Goal: Task Accomplishment & Management: Complete application form

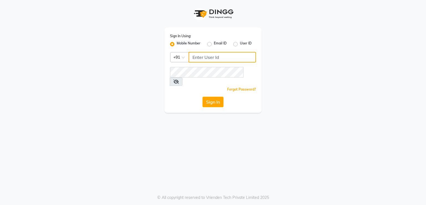
click at [205, 60] on input "Username" at bounding box center [222, 57] width 67 height 11
type input "5"
type input "8805000656"
click at [210, 97] on button "Sign In" at bounding box center [213, 102] width 21 height 11
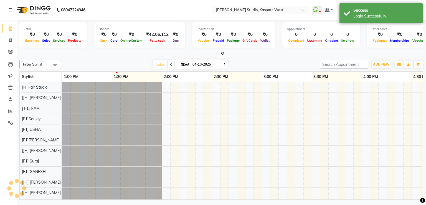
scroll to position [7, 0]
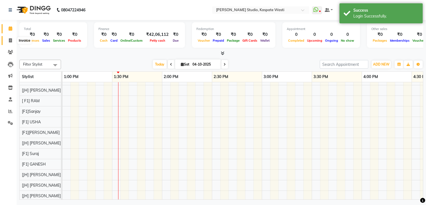
click at [10, 43] on span at bounding box center [11, 40] width 10 height 6
select select "130"
select select "service"
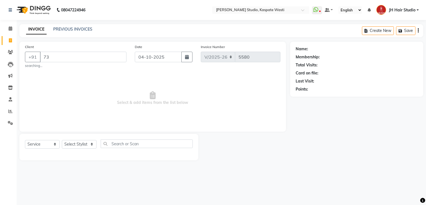
type input "7"
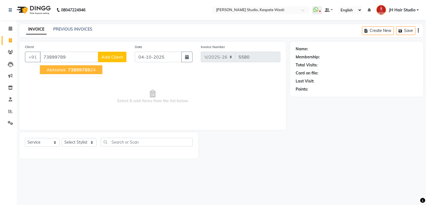
click at [56, 70] on span "Abhishek" at bounding box center [56, 70] width 19 height 6
type input "7389978924"
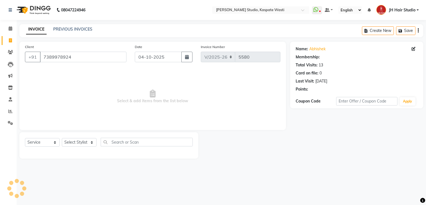
select select "1: Object"
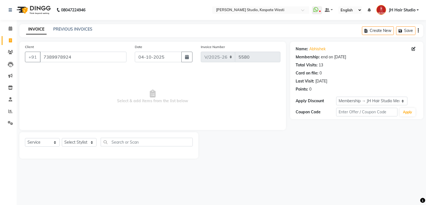
click at [73, 137] on div "Select Service Product Membership Package Voucher Prepaid Gift Card Select Styl…" at bounding box center [108, 145] width 179 height 26
click at [80, 141] on select "Select Stylist [F1] GANESH [F1] [PERSON_NAME] [ F1] RAM [F1]Sanjay [F1][PERSON_…" at bounding box center [79, 142] width 35 height 9
select select "47594"
click at [62, 138] on select "Select Stylist [F1] GANESH [F1] [PERSON_NAME] [ F1] RAM [F1]Sanjay [F1][PERSON_…" at bounding box center [79, 142] width 35 height 9
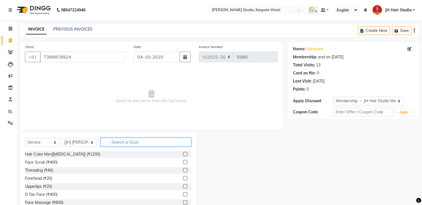
click at [128, 142] on input "text" at bounding box center [146, 142] width 90 height 9
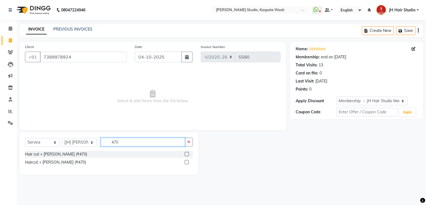
type input "470"
click at [187, 154] on label at bounding box center [187, 154] width 4 height 4
click at [187, 154] on input "checkbox" at bounding box center [187, 154] width 4 height 4
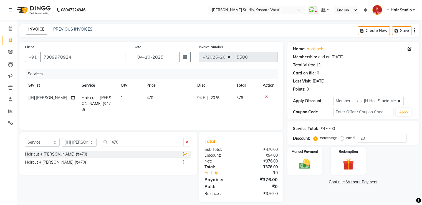
checkbox input "false"
click at [149, 99] on span "470" at bounding box center [150, 97] width 7 height 5
select select "47594"
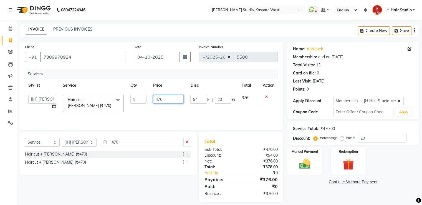
click at [160, 100] on input "470" at bounding box center [168, 99] width 31 height 9
type input "400"
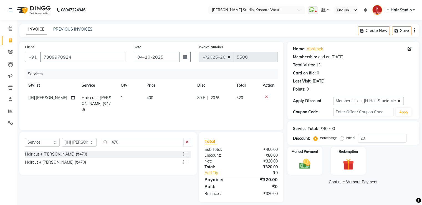
click at [212, 98] on span "20 %" at bounding box center [215, 98] width 9 height 6
select select "47594"
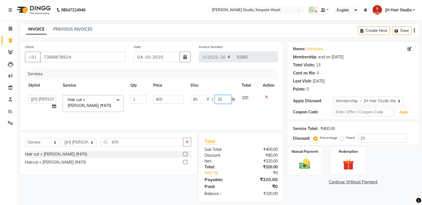
click at [220, 100] on input "20" at bounding box center [223, 99] width 17 height 9
type input "0"
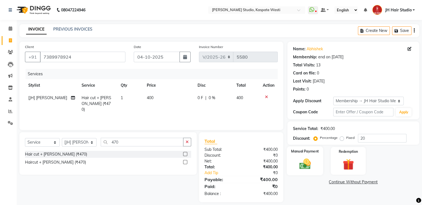
click at [312, 173] on div "Manual Payment" at bounding box center [305, 160] width 36 height 29
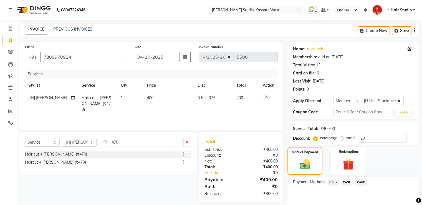
click at [334, 181] on span "GPay" at bounding box center [333, 182] width 11 height 6
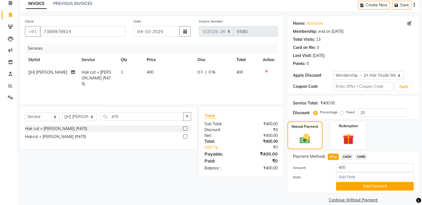
scroll to position [33, 0]
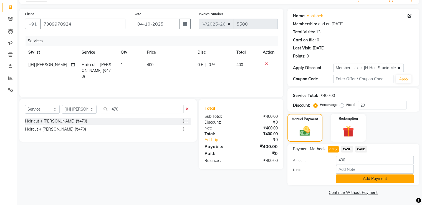
click at [356, 182] on button "Add Payment" at bounding box center [375, 178] width 78 height 9
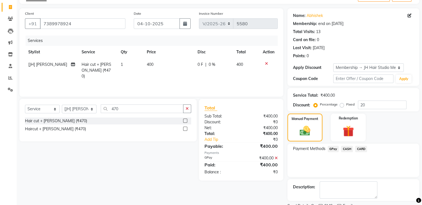
scroll to position [56, 0]
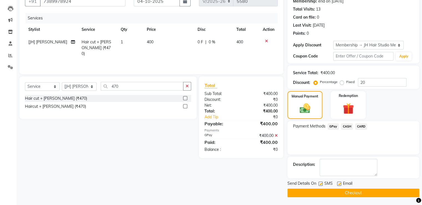
click at [339, 193] on button "Checkout" at bounding box center [354, 192] width 132 height 9
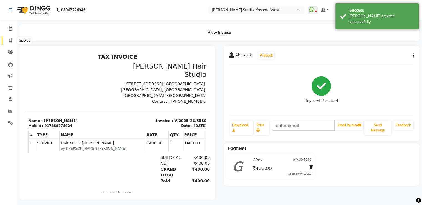
click at [9, 40] on icon at bounding box center [10, 40] width 3 height 4
select select "130"
select select "service"
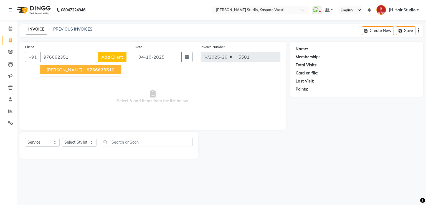
click at [56, 69] on span "[PERSON_NAME] ." at bounding box center [66, 70] width 38 height 6
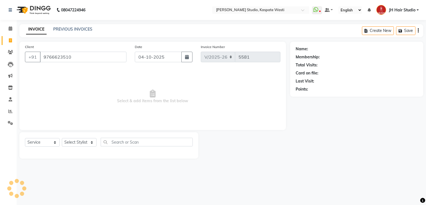
type input "9766623510"
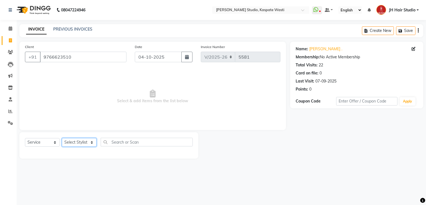
click at [77, 140] on select "Select Stylist [F1] GANESH [F1] [PERSON_NAME] [ F1] RAM [F1]Sanjay [F1][PERSON_…" at bounding box center [79, 142] width 35 height 9
select select "47594"
click at [62, 138] on select "Select Stylist [F1] GANESH [F1] [PERSON_NAME] [ F1] RAM [F1]Sanjay [F1][PERSON_…" at bounding box center [79, 142] width 35 height 9
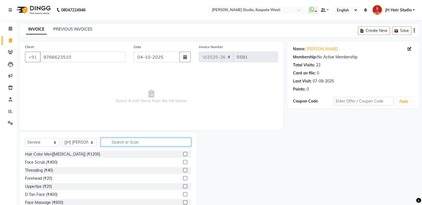
click at [133, 143] on input "text" at bounding box center [146, 142] width 90 height 9
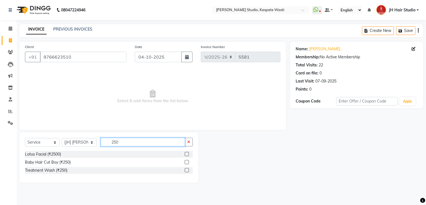
type input "250"
click at [187, 163] on label at bounding box center [187, 162] width 4 height 4
click at [187, 163] on input "checkbox" at bounding box center [187, 162] width 4 height 4
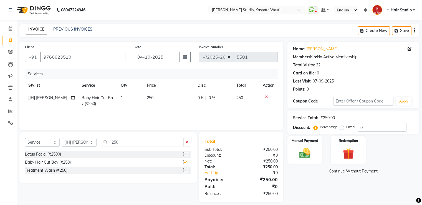
checkbox input "false"
click at [115, 143] on input "250" at bounding box center [142, 142] width 83 height 9
type input "170"
click at [186, 162] on label at bounding box center [185, 162] width 4 height 4
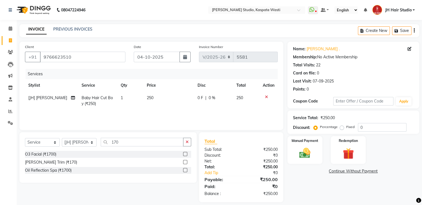
click at [186, 162] on input "checkbox" at bounding box center [185, 162] width 4 height 4
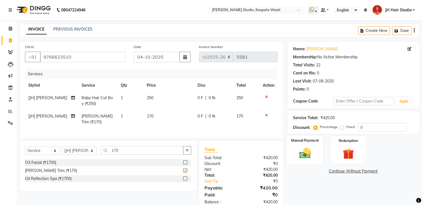
checkbox input "false"
click at [310, 147] on img at bounding box center [305, 153] width 19 height 13
click at [331, 173] on span "GPay" at bounding box center [333, 171] width 11 height 6
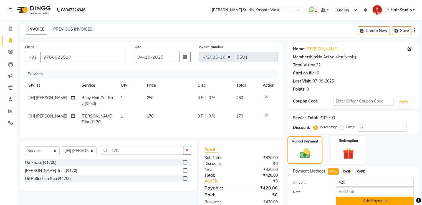
click at [364, 201] on button "Add Payment" at bounding box center [375, 201] width 78 height 9
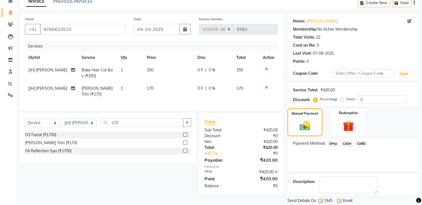
scroll to position [45, 0]
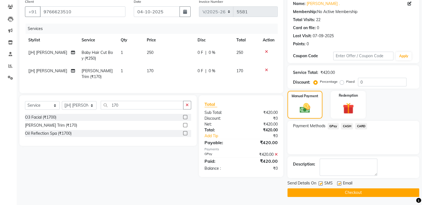
click at [342, 191] on button "Checkout" at bounding box center [354, 192] width 132 height 9
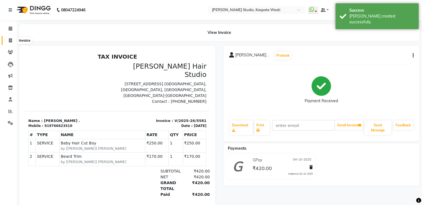
click at [10, 41] on icon at bounding box center [10, 40] width 3 height 4
select select "service"
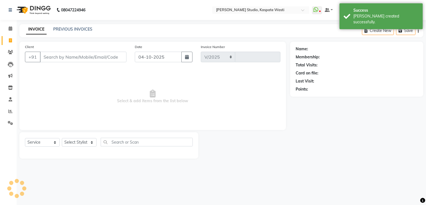
select select "130"
type input "5582"
type input "8805000656"
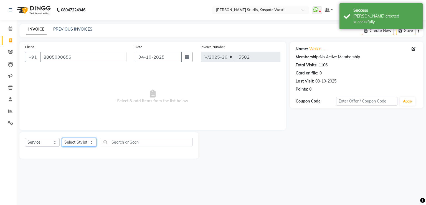
click at [76, 145] on select "Select Stylist [F1] GANESH [F1] [PERSON_NAME] [ F1] RAM [F1]Sanjay [F1][PERSON_…" at bounding box center [79, 142] width 35 height 9
select select "90801"
click at [62, 138] on select "Select Stylist [F1] GANESH [F1] [PERSON_NAME] [ F1] RAM [F1]Sanjay [F1][PERSON_…" at bounding box center [79, 142] width 35 height 9
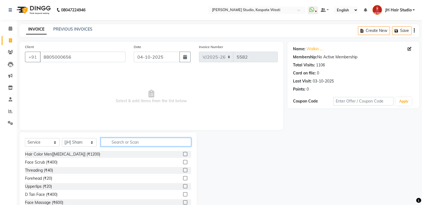
click at [129, 142] on input "text" at bounding box center [146, 142] width 90 height 9
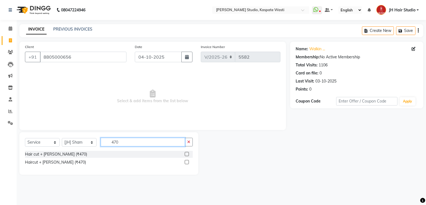
type input "470"
click at [188, 154] on label at bounding box center [187, 154] width 4 height 4
click at [188, 154] on input "checkbox" at bounding box center [187, 154] width 4 height 4
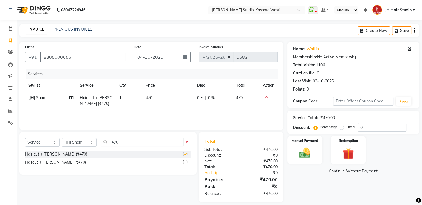
checkbox input "false"
click at [115, 143] on input "470" at bounding box center [142, 142] width 83 height 9
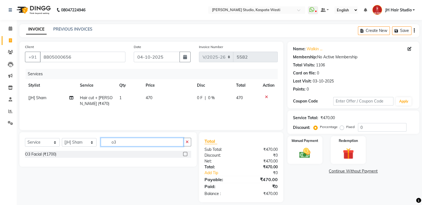
type input "o3"
click at [183, 154] on label at bounding box center [185, 154] width 4 height 4
click at [183, 154] on input "checkbox" at bounding box center [185, 154] width 4 height 4
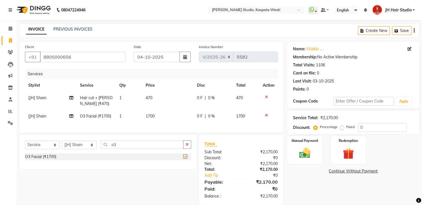
checkbox input "false"
click at [300, 140] on label "Manual Payment" at bounding box center [305, 140] width 28 height 5
click at [349, 171] on span "CASH" at bounding box center [347, 171] width 12 height 6
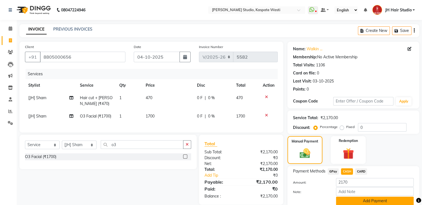
click at [369, 199] on button "Add Payment" at bounding box center [375, 201] width 78 height 9
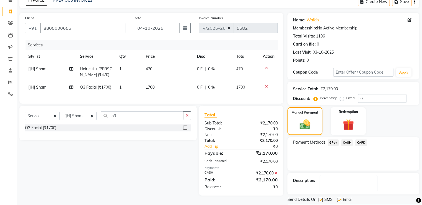
scroll to position [45, 0]
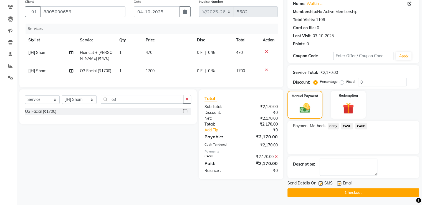
click at [349, 193] on button "Checkout" at bounding box center [354, 192] width 132 height 9
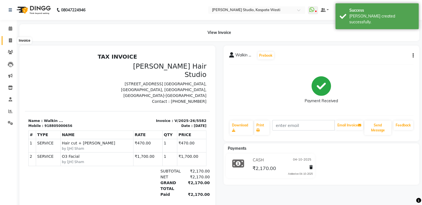
click at [9, 40] on icon at bounding box center [10, 40] width 3 height 4
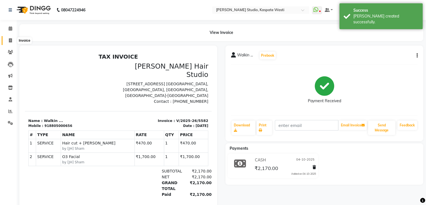
select select "130"
select select "service"
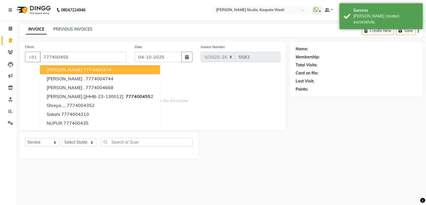
type input "777400455"
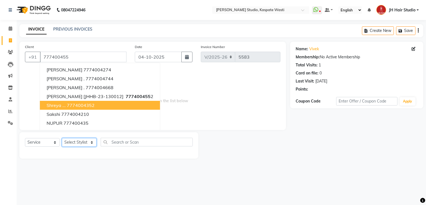
click at [76, 142] on select "Select Stylist [F1] GANESH [F1] [PERSON_NAME] [ F1] RAM [F1]Sanjay [F1][PERSON_…" at bounding box center [79, 142] width 35 height 9
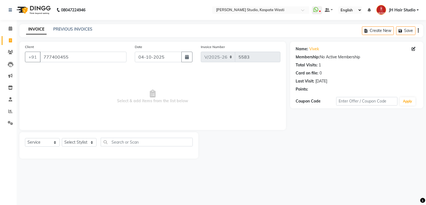
click at [178, 84] on span "Select & add items from the list below" at bounding box center [153, 97] width 256 height 56
click at [74, 142] on select "Select Stylist [F1] GANESH [F1] [PERSON_NAME] [ F1] RAM [F1]Sanjay [F1][PERSON_…" at bounding box center [79, 142] width 35 height 9
select select "63820"
click at [62, 138] on select "Select Stylist [F1] GANESH [F1] [PERSON_NAME] [ F1] RAM [F1]Sanjay [F1][PERSON_…" at bounding box center [79, 142] width 35 height 9
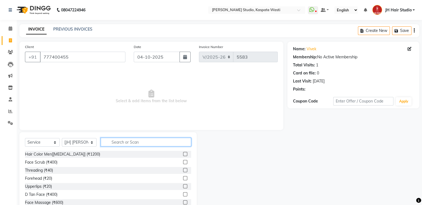
click at [124, 139] on input "text" at bounding box center [146, 142] width 90 height 9
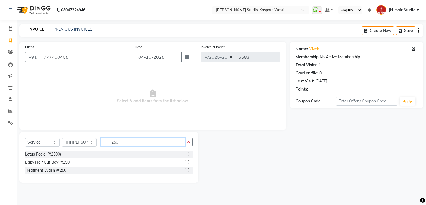
type input "250"
click at [187, 161] on label at bounding box center [187, 162] width 4 height 4
click at [187, 161] on input "checkbox" at bounding box center [187, 162] width 4 height 4
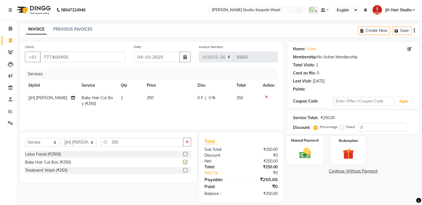
checkbox input "false"
click at [303, 154] on img at bounding box center [305, 153] width 19 height 13
click at [334, 174] on span "GPay" at bounding box center [333, 171] width 11 height 6
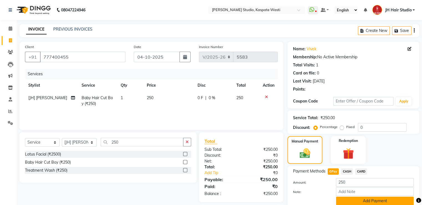
click at [379, 201] on button "Add Payment" at bounding box center [375, 201] width 78 height 9
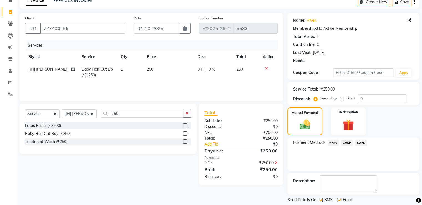
scroll to position [45, 0]
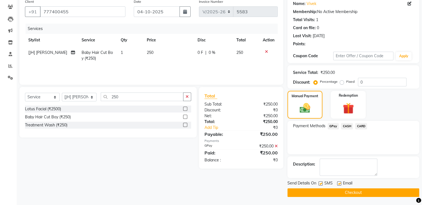
click at [348, 193] on button "Checkout" at bounding box center [354, 192] width 132 height 9
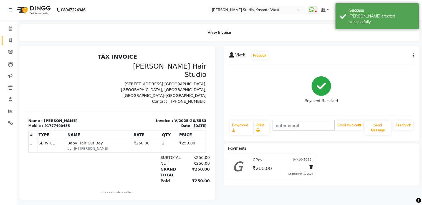
click at [3, 37] on link "Invoice" at bounding box center [8, 40] width 13 height 9
select select "130"
select select "service"
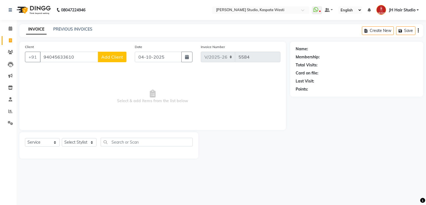
click at [54, 59] on input "94045633610" at bounding box center [69, 57] width 58 height 11
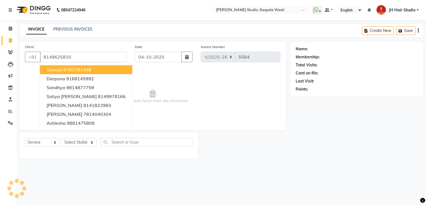
type input "8149625830"
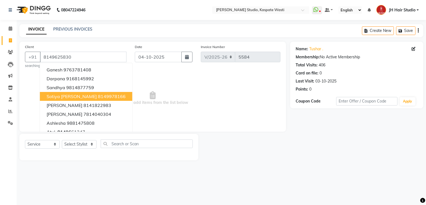
click at [160, 109] on span "Select & add items from the list below" at bounding box center [153, 99] width 256 height 56
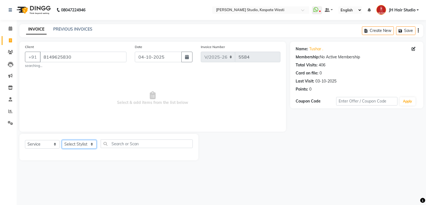
click at [71, 146] on select "Select Stylist [F1] GANESH [F1] [PERSON_NAME] [ F1] RAM [F1]Sanjay [F1][PERSON_…" at bounding box center [79, 144] width 35 height 9
select select "47594"
click at [62, 140] on select "Select Stylist [F1] GANESH [F1] [PERSON_NAME] [ F1] RAM [F1]Sanjay [F1][PERSON_…" at bounding box center [79, 144] width 35 height 9
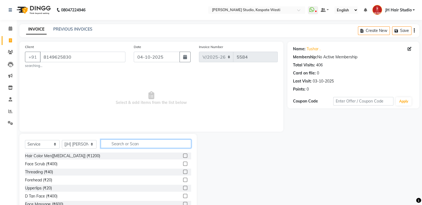
click at [133, 144] on input "text" at bounding box center [146, 143] width 90 height 9
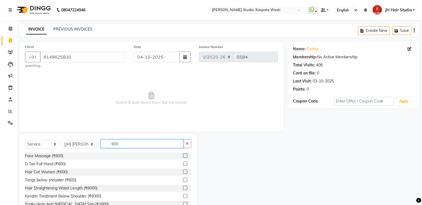
type input "600"
click at [183, 170] on label at bounding box center [185, 172] width 4 height 4
click at [183, 170] on input "checkbox" at bounding box center [185, 172] width 4 height 4
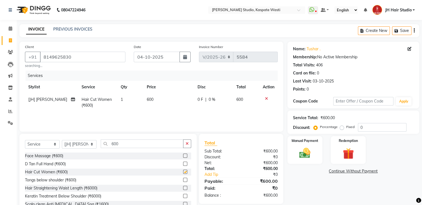
checkbox input "false"
click at [150, 99] on span "600" at bounding box center [150, 99] width 7 height 5
select select "47594"
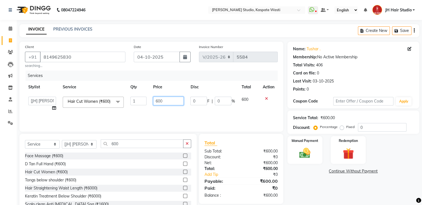
click at [159, 101] on input "600" at bounding box center [168, 101] width 31 height 9
type input "550"
click at [141, 113] on div "Services Stylist Service Qty Price Disc Total Action [F1] GANESH [F1] [PERSON_N…" at bounding box center [151, 99] width 253 height 56
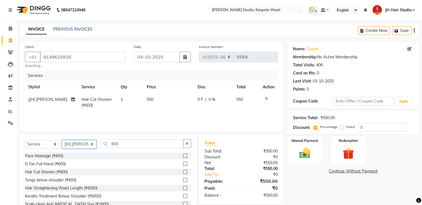
click at [81, 142] on select "Select Stylist [F1] GANESH [F1] [PERSON_NAME] [ F1] RAM [F1]Sanjay [F1][PERSON_…" at bounding box center [79, 144] width 35 height 9
select select "70614"
click at [62, 140] on select "Select Stylist [F1] GANESH [F1] [PERSON_NAME] [ F1] RAM [F1]Sanjay [F1][PERSON_…" at bounding box center [79, 144] width 35 height 9
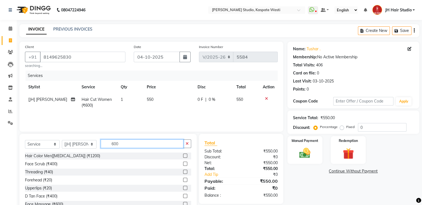
click at [115, 147] on input "600" at bounding box center [142, 143] width 83 height 9
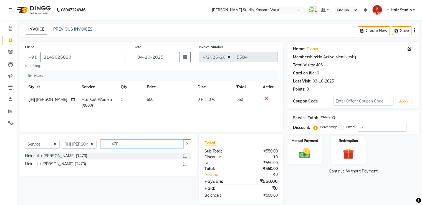
type input "470"
click at [185, 155] on label at bounding box center [185, 156] width 4 height 4
click at [185, 155] on input "checkbox" at bounding box center [185, 156] width 4 height 4
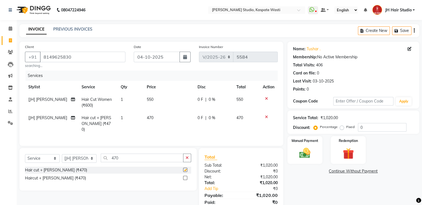
checkbox input "false"
click at [305, 150] on img at bounding box center [305, 153] width 19 height 13
click at [333, 170] on span "GPay" at bounding box center [333, 171] width 11 height 6
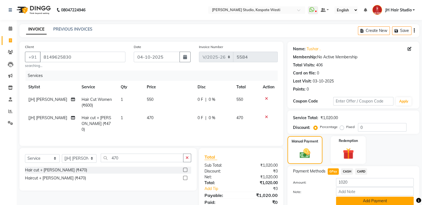
click at [354, 202] on button "Add Payment" at bounding box center [375, 201] width 78 height 9
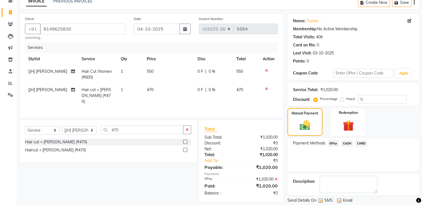
scroll to position [45, 0]
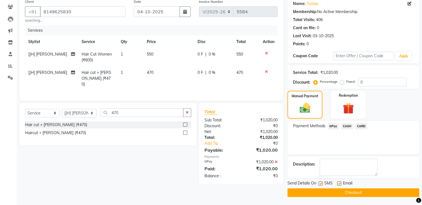
click at [343, 192] on button "Checkout" at bounding box center [354, 192] width 132 height 9
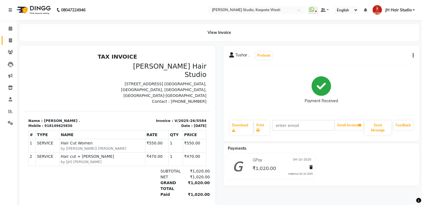
click at [4, 42] on link "Invoice" at bounding box center [8, 40] width 13 height 9
select select "service"
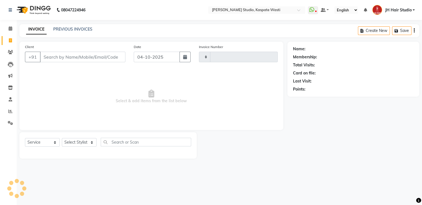
type input "5585"
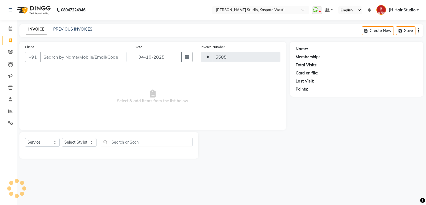
select select "130"
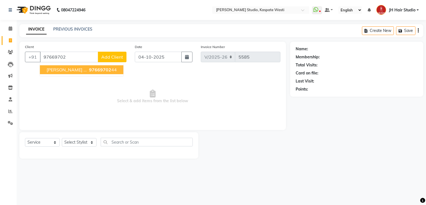
click at [89, 70] on span "97669702" at bounding box center [100, 70] width 22 height 6
type input "9766970244"
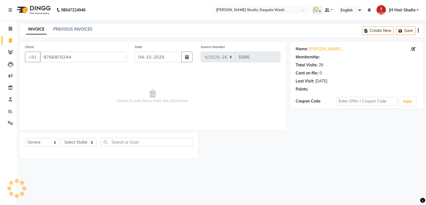
select select "1: Object"
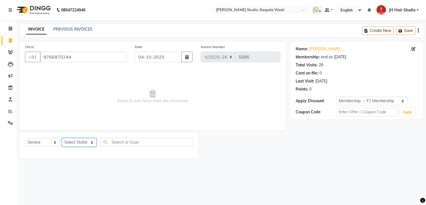
click at [75, 145] on select "Select Stylist [F1] GANESH [F1] [PERSON_NAME] [ F1] RAM [F1]Sanjay [F1][PERSON_…" at bounding box center [79, 142] width 35 height 9
select select "63820"
click at [62, 138] on select "Select Stylist [F1] GANESH [F1] [PERSON_NAME] [ F1] RAM [F1]Sanjay [F1][PERSON_…" at bounding box center [79, 142] width 35 height 9
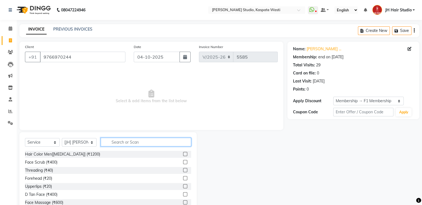
click at [131, 139] on input "text" at bounding box center [146, 142] width 90 height 9
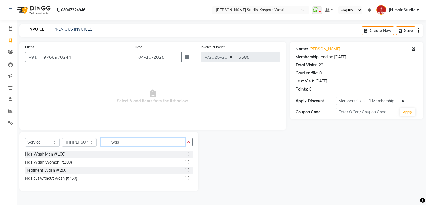
type input "was"
click at [186, 162] on label at bounding box center [187, 162] width 4 height 4
click at [186, 162] on input "checkbox" at bounding box center [187, 162] width 4 height 4
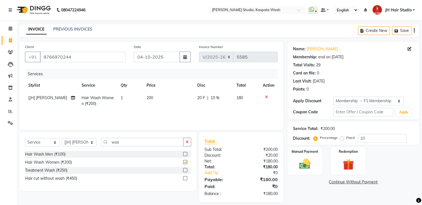
checkbox input "false"
click at [153, 104] on td "200" at bounding box center [168, 101] width 51 height 18
select select "63820"
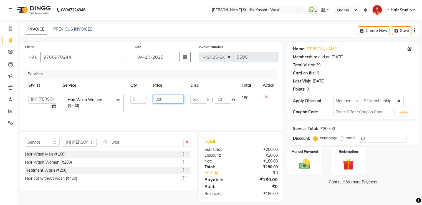
click at [159, 101] on input "200" at bounding box center [168, 99] width 31 height 9
type input "300"
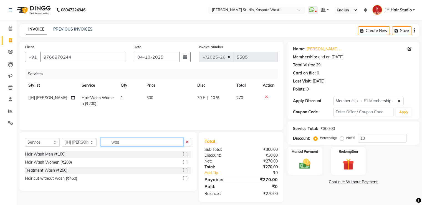
click at [117, 144] on input "was" at bounding box center [142, 142] width 83 height 9
type input "blo"
click at [185, 177] on label at bounding box center [185, 178] width 4 height 4
click at [185, 177] on input "checkbox" at bounding box center [185, 179] width 4 height 4
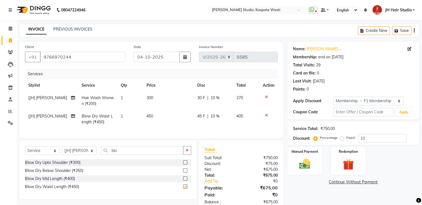
checkbox input "false"
click at [361, 140] on input "10" at bounding box center [382, 138] width 49 height 9
type input "0"
click at [150, 118] on span "450" at bounding box center [150, 116] width 7 height 5
select select "63820"
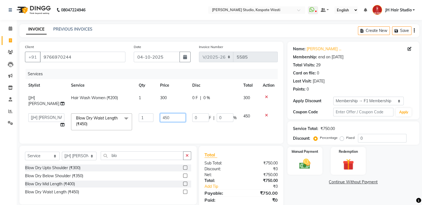
click at [161, 118] on input "450" at bounding box center [173, 117] width 26 height 9
type input "500"
click at [313, 170] on img at bounding box center [305, 163] width 19 height 13
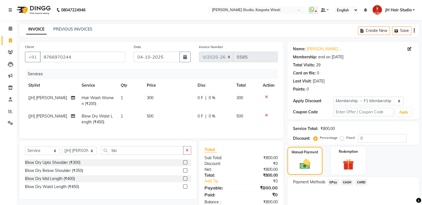
click at [331, 182] on span "GPay" at bounding box center [333, 182] width 11 height 6
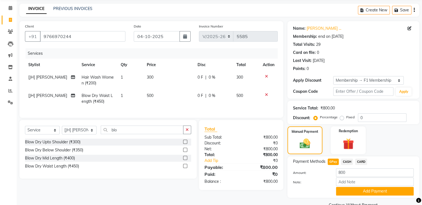
scroll to position [33, 0]
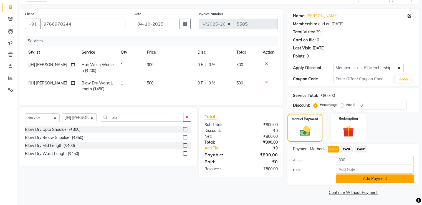
click at [379, 177] on button "Add Payment" at bounding box center [375, 178] width 78 height 9
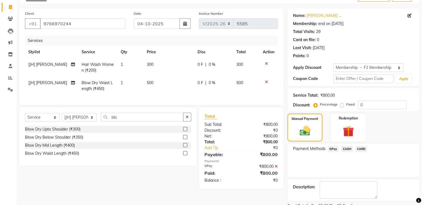
scroll to position [56, 0]
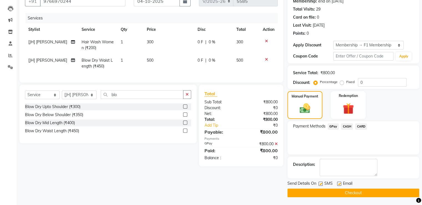
click at [358, 189] on button "Checkout" at bounding box center [354, 192] width 132 height 9
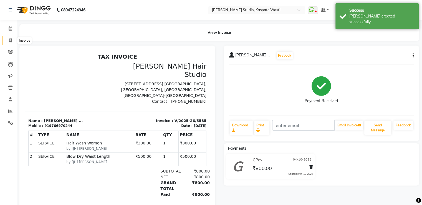
click at [9, 39] on icon at bounding box center [10, 40] width 3 height 4
select select "130"
select select "service"
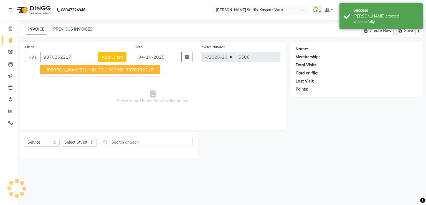
type input "9370262217"
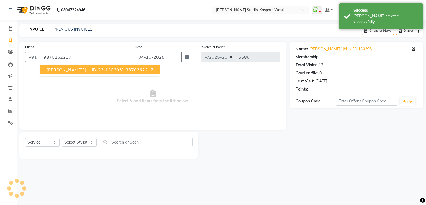
select select "1: Object"
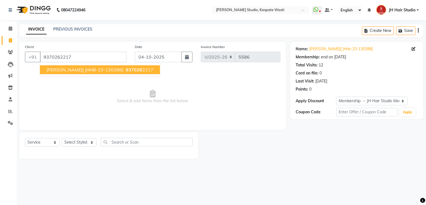
click at [84, 72] on span "[PERSON_NAME][ JHHB-23-130396]" at bounding box center [85, 70] width 77 height 6
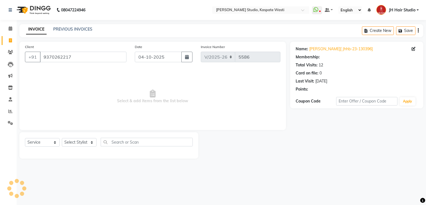
select select "1: Object"
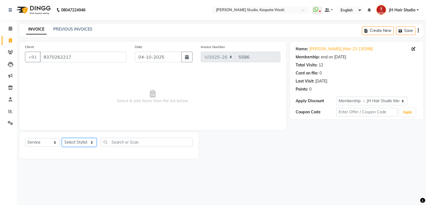
click at [76, 145] on select "Select Stylist [F1] GANESH [F1] [PERSON_NAME] [ F1] RAM [F1]Sanjay [F1][PERSON_…" at bounding box center [79, 142] width 35 height 9
select select "3887"
click at [62, 138] on select "Select Stylist [F1] GANESH [F1] [PERSON_NAME] [ F1] RAM [F1]Sanjay [F1][PERSON_…" at bounding box center [79, 142] width 35 height 9
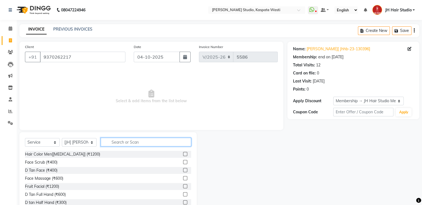
click at [128, 143] on input "text" at bounding box center [146, 142] width 90 height 9
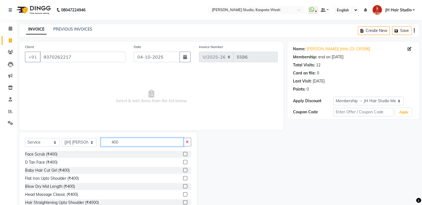
type input "400"
click at [183, 171] on label at bounding box center [185, 170] width 4 height 4
click at [183, 171] on input "checkbox" at bounding box center [185, 170] width 4 height 4
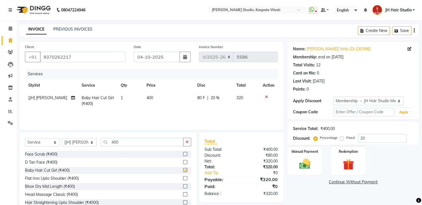
checkbox input "false"
click at [200, 99] on span "80 F" at bounding box center [201, 98] width 8 height 6
select select "3887"
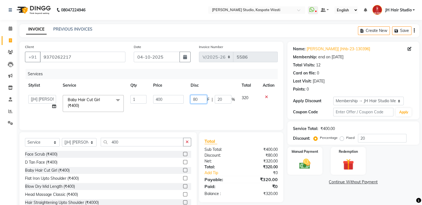
click at [195, 100] on input "80" at bounding box center [198, 99] width 17 height 9
type input "50"
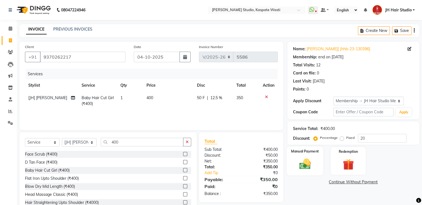
click at [313, 157] on div "Manual Payment" at bounding box center [305, 160] width 36 height 29
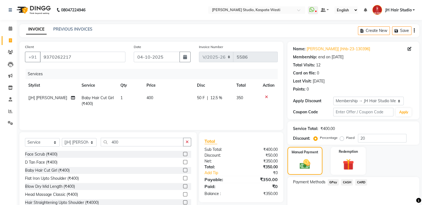
click at [331, 181] on span "GPay" at bounding box center [333, 182] width 11 height 6
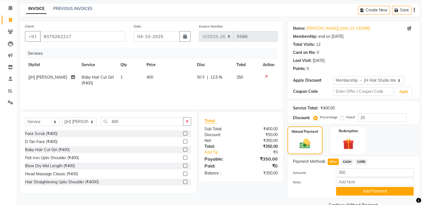
scroll to position [33, 0]
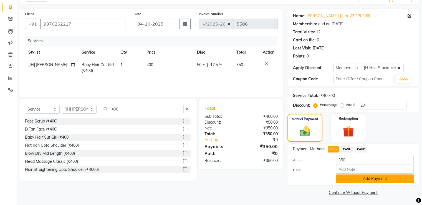
click at [365, 180] on button "Add Payment" at bounding box center [375, 178] width 78 height 9
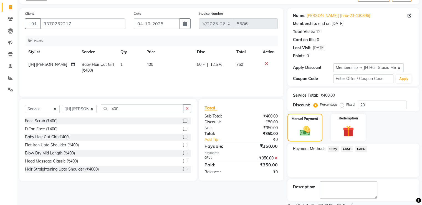
scroll to position [56, 0]
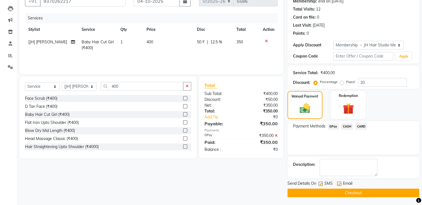
click at [342, 192] on button "Checkout" at bounding box center [354, 192] width 132 height 9
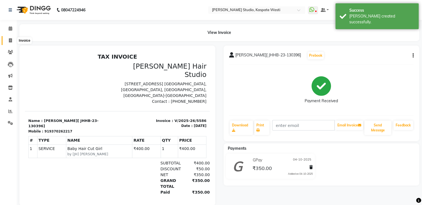
click at [9, 38] on icon at bounding box center [10, 40] width 3 height 4
select select "service"
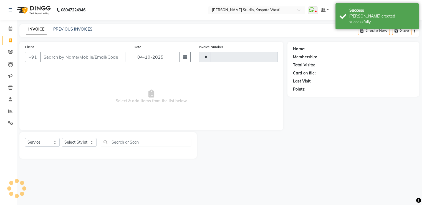
type input "5587"
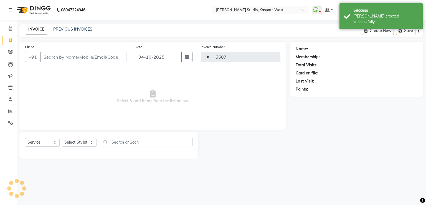
type input "9"
select select "130"
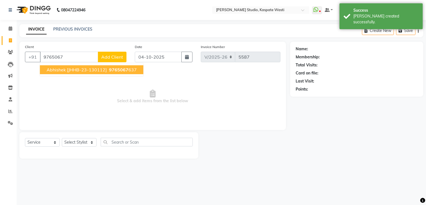
click at [61, 71] on span "Abhishek [JHHB-23-130112]" at bounding box center [77, 70] width 60 height 6
type input "9765067637"
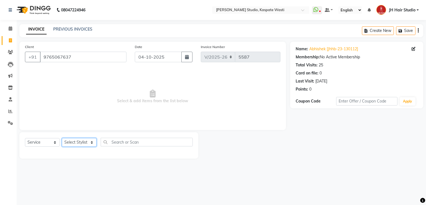
click at [82, 144] on select "Select Stylist [F1] GANESH [F1] [PERSON_NAME] [ F1] RAM [F1]Sanjay [F1][PERSON_…" at bounding box center [79, 142] width 35 height 9
select select "47594"
click at [62, 138] on select "Select Stylist [F1] GANESH [F1] [PERSON_NAME] [ F1] RAM [F1]Sanjay [F1][PERSON_…" at bounding box center [79, 142] width 35 height 9
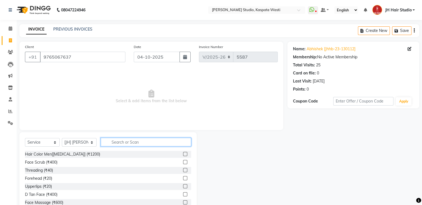
click at [130, 140] on input "text" at bounding box center [146, 142] width 90 height 9
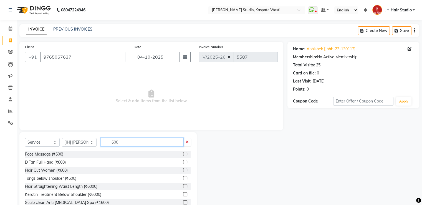
type input "600"
click at [183, 170] on label at bounding box center [185, 170] width 4 height 4
click at [183, 170] on input "checkbox" at bounding box center [185, 170] width 4 height 4
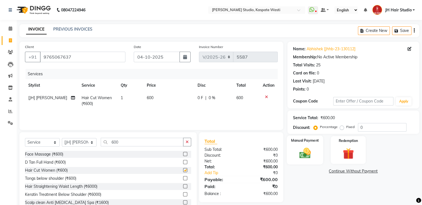
checkbox input "false"
click at [296, 162] on div "Manual Payment" at bounding box center [305, 149] width 36 height 29
click at [329, 170] on span "GPay" at bounding box center [333, 171] width 11 height 6
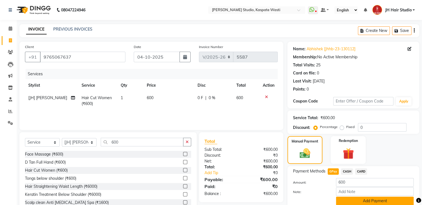
click at [366, 200] on button "Add Payment" at bounding box center [375, 201] width 78 height 9
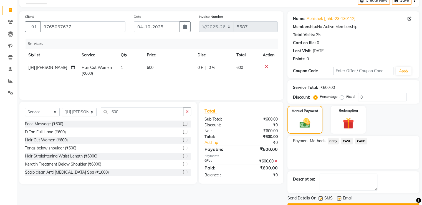
scroll to position [45, 0]
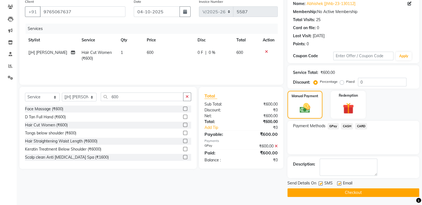
click at [346, 194] on button "Checkout" at bounding box center [354, 192] width 132 height 9
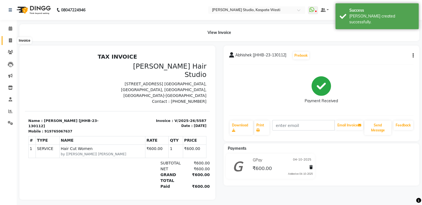
click at [10, 42] on icon at bounding box center [10, 40] width 3 height 4
select select "130"
select select "service"
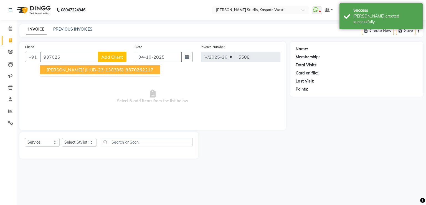
click at [61, 72] on button "[PERSON_NAME][ JHHB-23-130396] 937026 2217" at bounding box center [100, 69] width 120 height 9
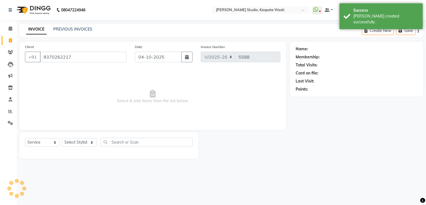
type input "9370262217"
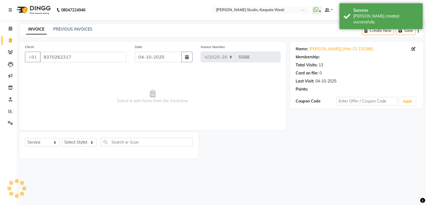
select select "1: Object"
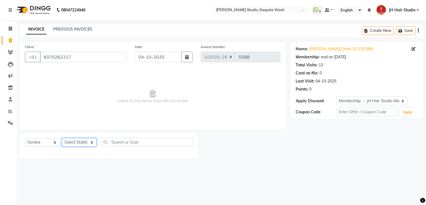
click at [81, 142] on select "Select Stylist [F1] GANESH [F1] [PERSON_NAME] [ F1] RAM [F1]Sanjay [F1][PERSON_…" at bounding box center [79, 142] width 35 height 9
select select "3887"
click at [62, 138] on select "Select Stylist [F1] GANESH [F1] [PERSON_NAME] [ F1] RAM [F1]Sanjay [F1][PERSON_…" at bounding box center [79, 142] width 35 height 9
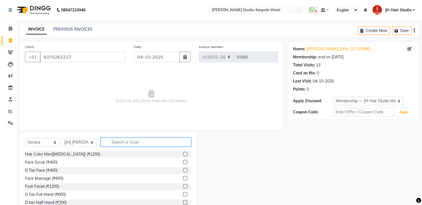
click at [132, 145] on input "text" at bounding box center [146, 142] width 90 height 9
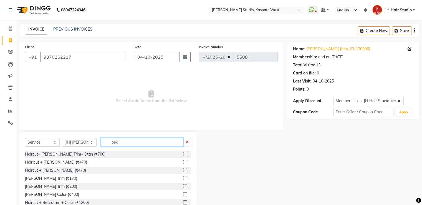
type input "bea"
click at [183, 162] on label at bounding box center [185, 162] width 4 height 4
click at [183, 162] on input "checkbox" at bounding box center [185, 162] width 4 height 4
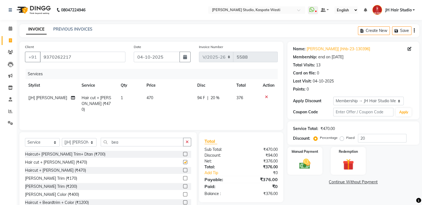
checkbox input "false"
click at [266, 98] on icon at bounding box center [266, 97] width 3 height 4
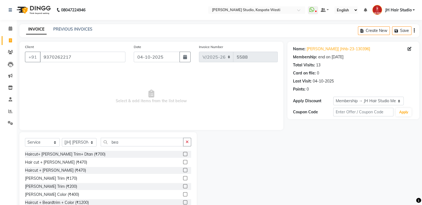
click at [183, 178] on label at bounding box center [185, 178] width 4 height 4
click at [183, 178] on input "checkbox" at bounding box center [185, 179] width 4 height 4
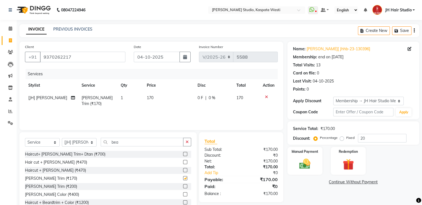
checkbox input "false"
click at [150, 95] on span "170" at bounding box center [150, 97] width 7 height 5
select select "3887"
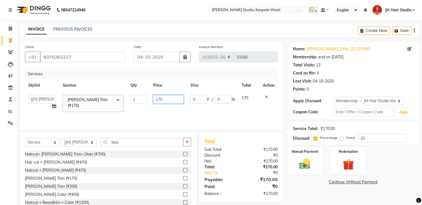
click at [160, 100] on input "170" at bounding box center [168, 99] width 31 height 9
type input "180"
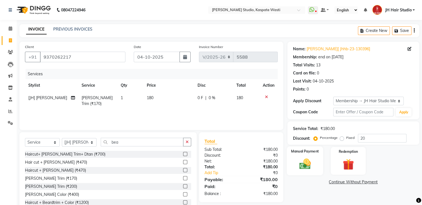
click at [313, 166] on img at bounding box center [305, 163] width 19 height 13
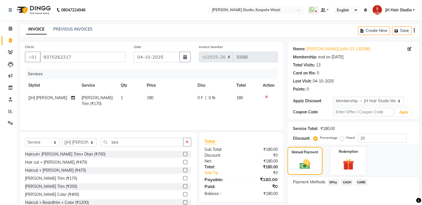
click at [335, 181] on span "GPay" at bounding box center [333, 182] width 11 height 6
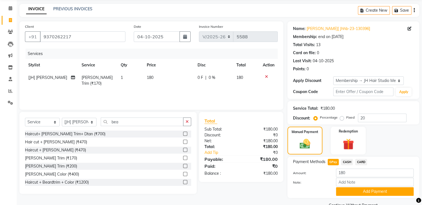
scroll to position [33, 0]
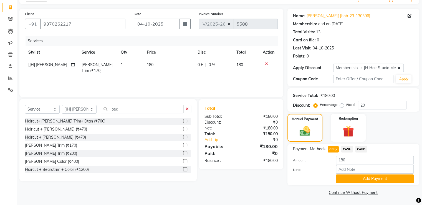
click at [368, 174] on div "Note:" at bounding box center [353, 169] width 129 height 9
click at [370, 176] on button "Add Payment" at bounding box center [375, 178] width 78 height 9
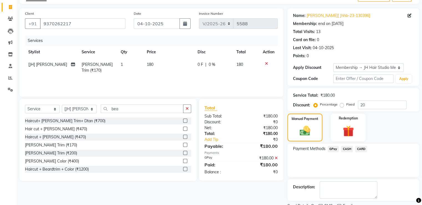
scroll to position [56, 0]
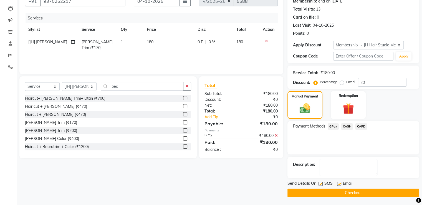
click at [356, 190] on button "Checkout" at bounding box center [354, 192] width 132 height 9
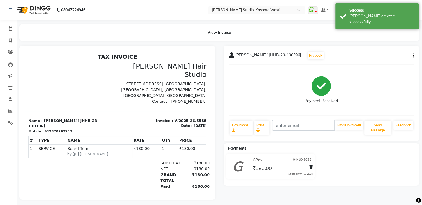
click at [12, 44] on link "Invoice" at bounding box center [8, 40] width 13 height 9
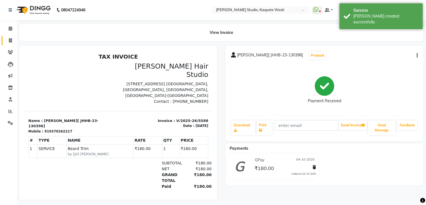
select select "130"
select select "service"
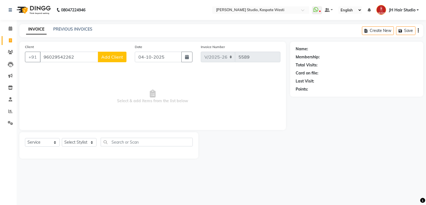
click at [65, 56] on input "96029542262" at bounding box center [69, 57] width 58 height 11
type input "9602954262"
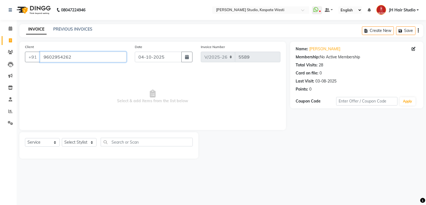
click at [57, 59] on input "9602954262" at bounding box center [83, 57] width 87 height 11
click at [11, 54] on icon at bounding box center [10, 52] width 5 height 4
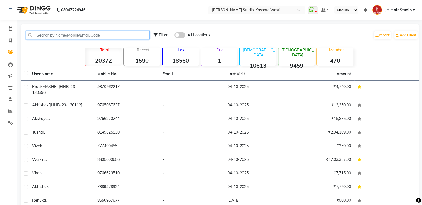
click at [111, 32] on input "text" at bounding box center [88, 35] width 124 height 9
paste input "9602954262"
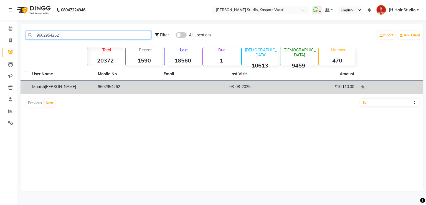
type input "9602954262"
click at [188, 91] on td "-" at bounding box center [193, 88] width 66 height 14
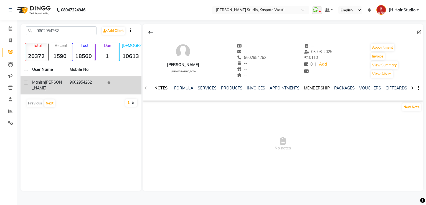
click at [309, 86] on link "MEMBERSHIP" at bounding box center [317, 87] width 26 height 5
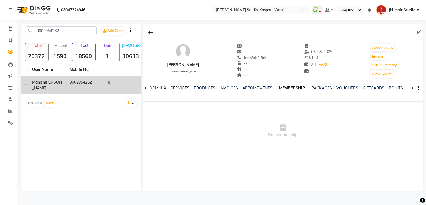
click at [177, 89] on link "SERVICES" at bounding box center [180, 87] width 19 height 5
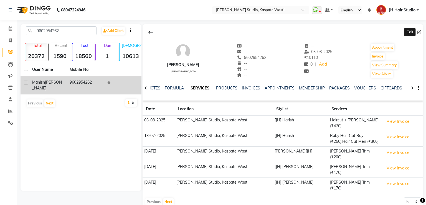
click at [418, 31] on icon at bounding box center [419, 32] width 4 height 4
select select "22"
select select "[DEMOGRAPHIC_DATA]"
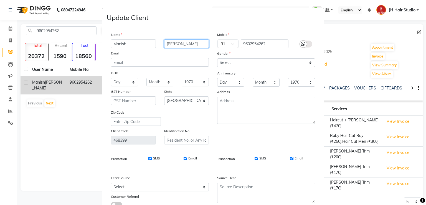
drag, startPoint x: 177, startPoint y: 44, endPoint x: 144, endPoint y: 42, distance: 32.8
click at [144, 42] on div "[PERSON_NAME]" at bounding box center [160, 43] width 106 height 9
click at [135, 45] on input "Manish" at bounding box center [133, 43] width 45 height 9
type input "[PERSON_NAME]"
click at [173, 45] on input "text" at bounding box center [186, 43] width 45 height 9
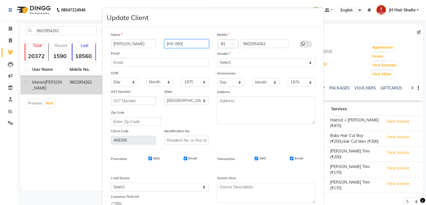
type input "[HX-060]"
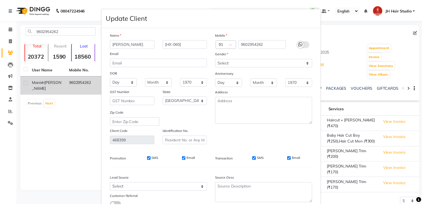
scroll to position [44, 0]
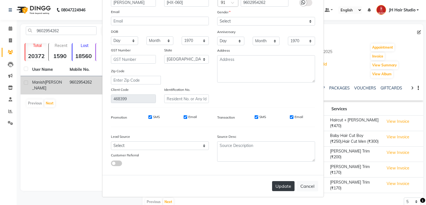
click at [285, 186] on button "Update" at bounding box center [283, 186] width 22 height 10
select select
select select "null"
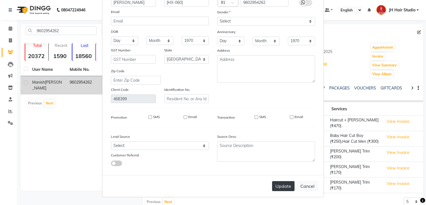
select select
checkbox input "false"
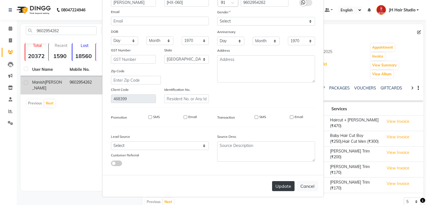
checkbox input "false"
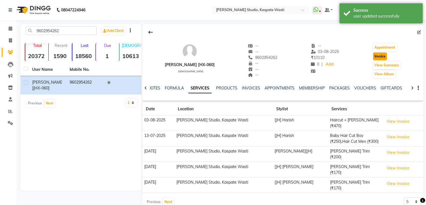
click at [380, 57] on button "Invoice" at bounding box center [380, 56] width 14 height 8
select select "service"
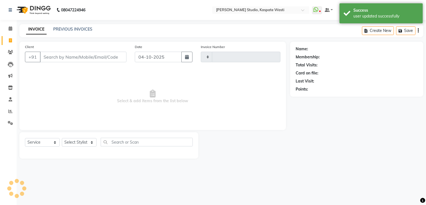
type input "5589"
select select "130"
type input "9602954262"
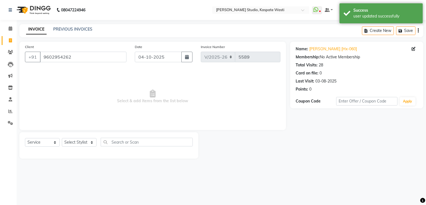
click at [42, 147] on div "Select Service Product Membership Package Voucher Prepaid Gift Card Select Styl…" at bounding box center [109, 144] width 168 height 13
click at [43, 145] on select "Select Service Product Membership Package Voucher Prepaid Gift Card" at bounding box center [42, 142] width 35 height 9
select select "membership"
click at [25, 138] on select "Select Service Product Membership Package Voucher Prepaid Gift Card" at bounding box center [42, 142] width 35 height 9
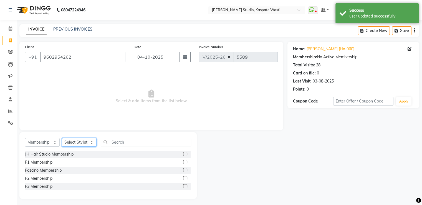
click at [66, 144] on select "Select Stylist [F1] GANESH [F1] [PERSON_NAME] [ F1] RAM [F1]Sanjay [F1][PERSON_…" at bounding box center [79, 142] width 35 height 9
select select "83281"
click at [62, 138] on select "Select Stylist [F1] GANESH [F1] [PERSON_NAME] [ F1] RAM [F1]Sanjay [F1][PERSON_…" at bounding box center [79, 142] width 35 height 9
click at [185, 153] on label at bounding box center [185, 154] width 4 height 4
click at [185, 153] on input "checkbox" at bounding box center [185, 154] width 4 height 4
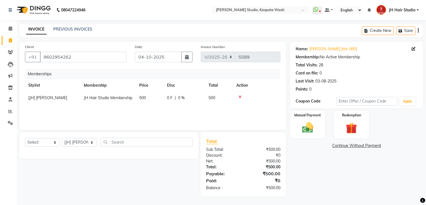
click at [37, 149] on div "Select Service Product Package Voucher Prepaid Gift Card Select Stylist [F1] GA…" at bounding box center [109, 144] width 168 height 13
click at [41, 146] on select "Select Service Product Package Voucher Prepaid Gift Card" at bounding box center [42, 142] width 35 height 9
select select "service"
click at [25, 138] on select "Select Service Product Package Voucher Prepaid Gift Card" at bounding box center [42, 142] width 35 height 9
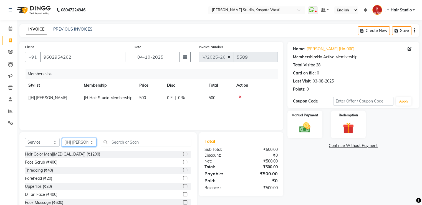
click at [73, 144] on select "Select Stylist [F1] GANESH [F1] [PERSON_NAME] [ F1] RAM [F1]Sanjay [F1][PERSON_…" at bounding box center [79, 142] width 35 height 9
select select "90801"
click at [62, 138] on select "Select Stylist [F1] GANESH [F1] [PERSON_NAME] [ F1] RAM [F1]Sanjay [F1][PERSON_…" at bounding box center [79, 142] width 35 height 9
click at [120, 143] on input "text" at bounding box center [146, 142] width 90 height 9
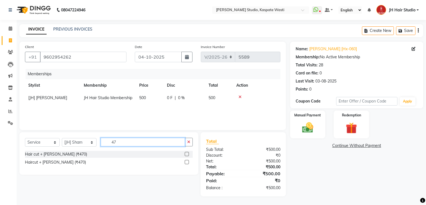
type input "4"
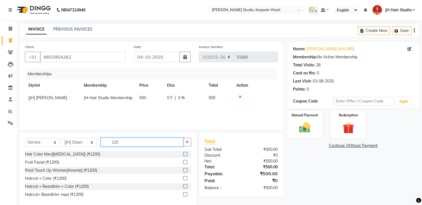
type input "120"
click at [185, 185] on label at bounding box center [185, 186] width 4 height 4
click at [185, 185] on input "checkbox" at bounding box center [185, 187] width 4 height 4
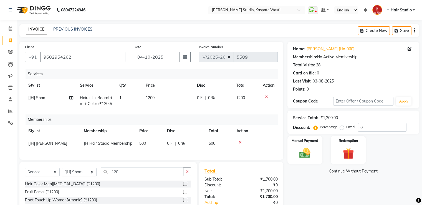
checkbox input "false"
click at [151, 101] on td "1200" at bounding box center [167, 101] width 51 height 18
select select "90801"
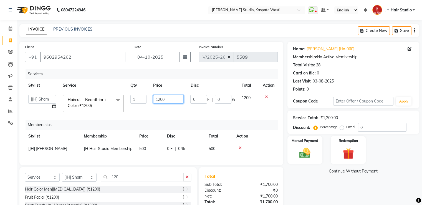
click at [159, 100] on input "1200" at bounding box center [168, 99] width 31 height 9
type input "1350"
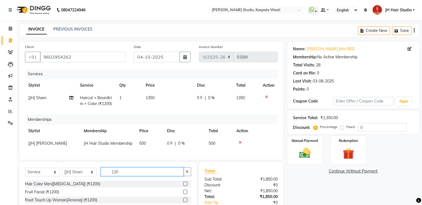
click at [112, 180] on div "Select Service Product Package Voucher Prepaid Gift Card Select Stylist [F1] GA…" at bounding box center [108, 173] width 166 height 13
click at [115, 176] on input "120" at bounding box center [142, 171] width 83 height 9
click at [149, 97] on span "1350" at bounding box center [150, 97] width 9 height 5
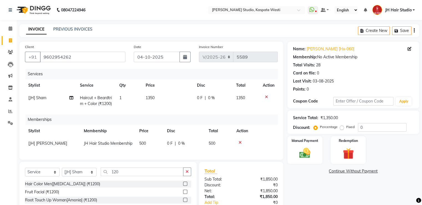
select select "90801"
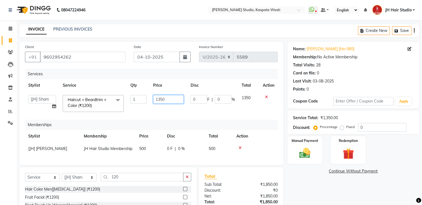
click at [160, 98] on input "1350" at bounding box center [168, 99] width 31 height 9
type input "1500"
click at [115, 176] on div "Select Service Product Package Voucher Prepaid Gift Card Select Stylist [F1] GA…" at bounding box center [107, 204] width 177 height 75
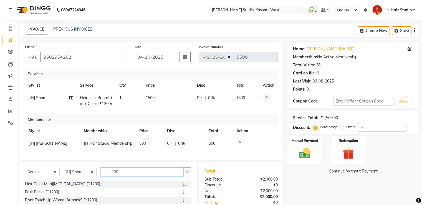
click at [115, 176] on input "120" at bounding box center [142, 171] width 83 height 9
click at [119, 174] on input "HAIR" at bounding box center [142, 171] width 83 height 9
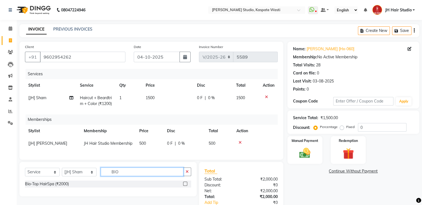
type input "BIO"
click at [185, 186] on label at bounding box center [185, 184] width 4 height 4
click at [185, 186] on input "checkbox" at bounding box center [185, 184] width 4 height 4
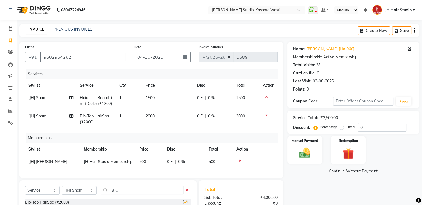
checkbox input "false"
click at [147, 116] on span "2000" at bounding box center [150, 116] width 9 height 5
select select "90801"
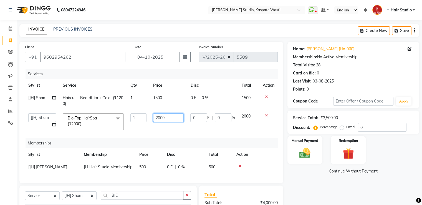
drag, startPoint x: 159, startPoint y: 118, endPoint x: 152, endPoint y: 118, distance: 6.9
click at [152, 118] on td "2000" at bounding box center [168, 122] width 37 height 24
type input "1300"
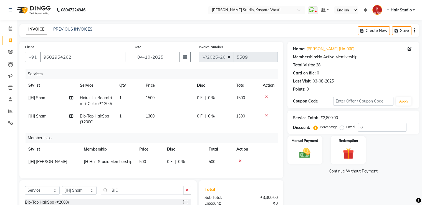
click at [158, 124] on td "1300" at bounding box center [167, 119] width 51 height 18
select select "90801"
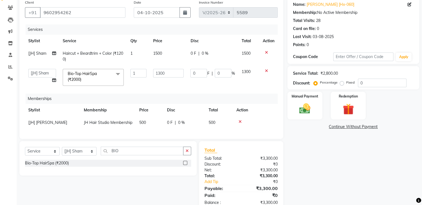
scroll to position [45, 0]
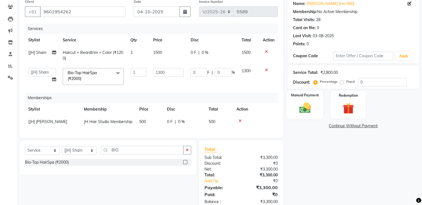
click at [299, 112] on img at bounding box center [305, 107] width 19 height 13
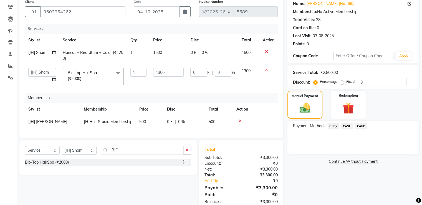
click at [333, 125] on span "GPay" at bounding box center [333, 126] width 11 height 6
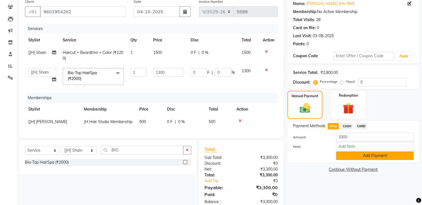
click at [355, 152] on button "Add Payment" at bounding box center [375, 155] width 78 height 9
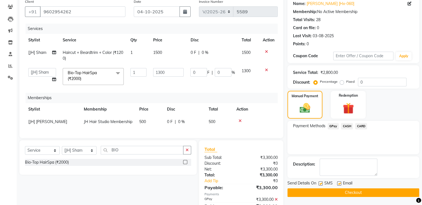
click at [363, 193] on button "Checkout" at bounding box center [354, 192] width 132 height 9
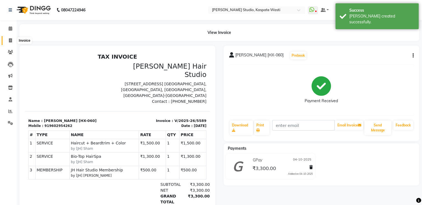
click at [11, 41] on icon at bounding box center [10, 40] width 3 height 4
select select "service"
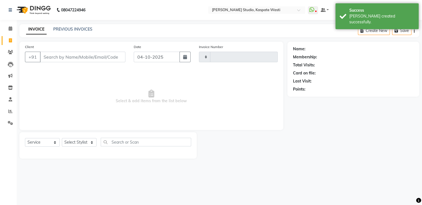
type input "5590"
select select "130"
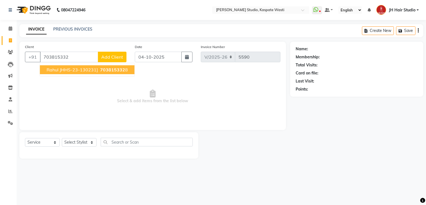
click at [80, 69] on span "Rahul JHHS-23-130231]" at bounding box center [72, 70] width 51 height 6
type input "7038153328"
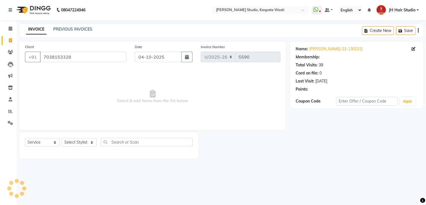
select select "1: Object"
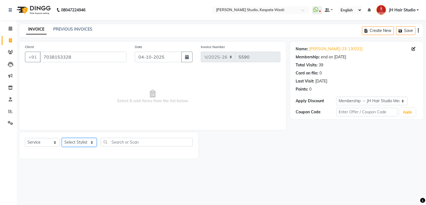
click at [82, 142] on select "Select Stylist [F1] GANESH [F1] [PERSON_NAME] [ F1] RAM [F1]Sanjay [F1][PERSON_…" at bounding box center [79, 142] width 35 height 9
select select "47594"
click at [62, 138] on select "Select Stylist [F1] GANESH [F1] [PERSON_NAME] [ F1] RAM [F1]Sanjay [F1][PERSON_…" at bounding box center [79, 142] width 35 height 9
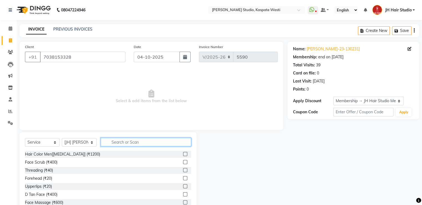
click at [132, 144] on input "text" at bounding box center [146, 142] width 90 height 9
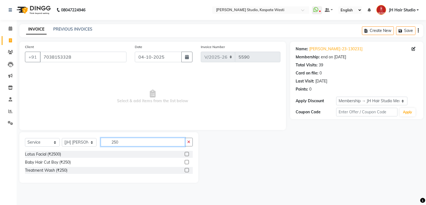
type input "250"
click at [186, 161] on label at bounding box center [187, 162] width 4 height 4
click at [186, 161] on input "checkbox" at bounding box center [187, 162] width 4 height 4
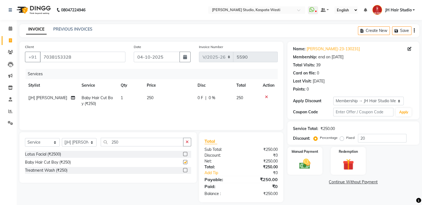
checkbox input "false"
click at [77, 144] on select "Select Stylist [F1] GANESH [F1] [PERSON_NAME] [ F1] RAM [F1]Sanjay [F1][PERSON_…" at bounding box center [79, 142] width 35 height 9
select select "68687"
click at [62, 138] on select "Select Stylist [F1] GANESH [F1] [PERSON_NAME] [ F1] RAM [F1]Sanjay [F1][PERSON_…" at bounding box center [79, 142] width 35 height 9
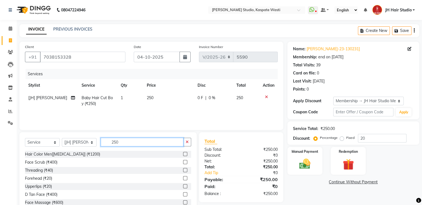
click at [122, 144] on input "250" at bounding box center [142, 142] width 83 height 9
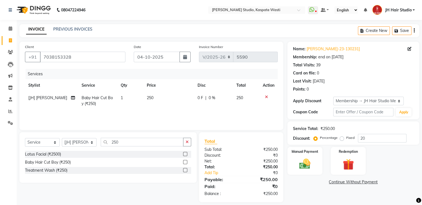
click at [184, 162] on label at bounding box center [185, 162] width 4 height 4
click at [184, 162] on input "checkbox" at bounding box center [185, 162] width 4 height 4
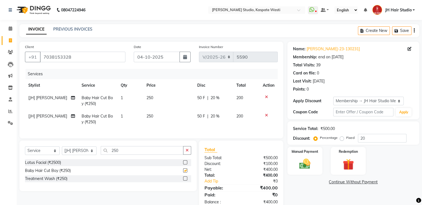
checkbox input "false"
click at [311, 160] on img at bounding box center [305, 163] width 19 height 13
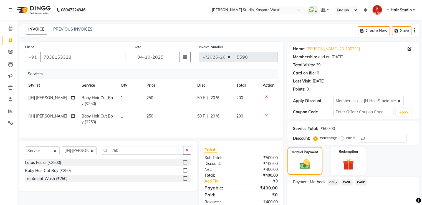
click at [359, 182] on span "CARD" at bounding box center [361, 182] width 12 height 6
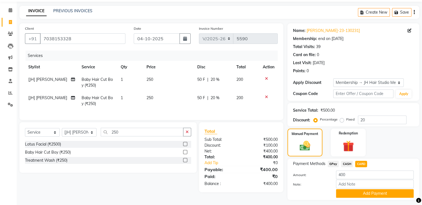
scroll to position [33, 0]
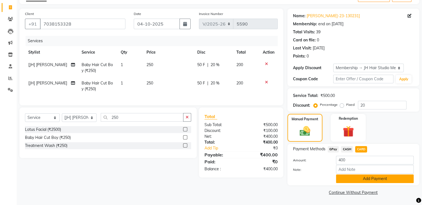
click at [380, 182] on button "Add Payment" at bounding box center [375, 178] width 78 height 9
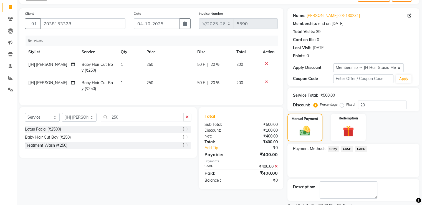
scroll to position [56, 0]
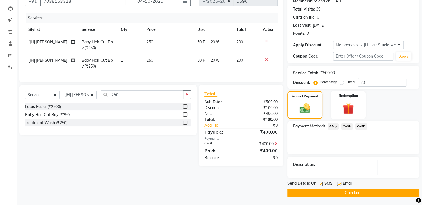
click at [345, 192] on button "Checkout" at bounding box center [354, 192] width 132 height 9
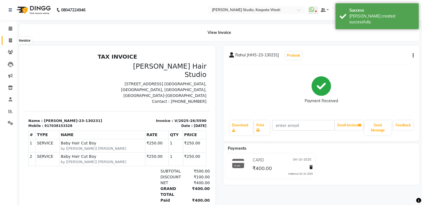
click at [9, 39] on icon at bounding box center [10, 40] width 3 height 4
select select "service"
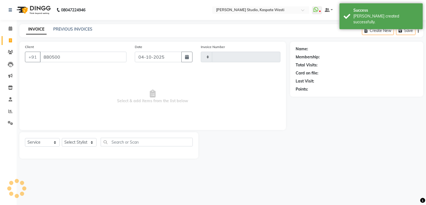
type input "8805000"
type input "5591"
type input "88050006"
select select "130"
type input "8805000656"
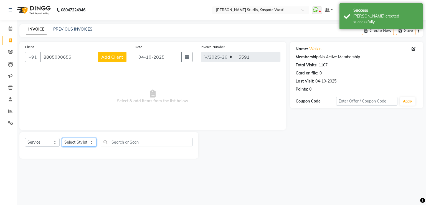
click at [80, 141] on select "Select Stylist [F1] GANESH [F1] [PERSON_NAME] [ F1] RAM [F1]Sanjay [F1][PERSON_…" at bounding box center [79, 142] width 35 height 9
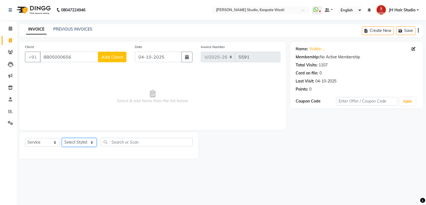
select select "70614"
click at [62, 138] on select "Select Stylist [F1] GANESH [F1] [PERSON_NAME] [ F1] RAM [F1]Sanjay [F1][PERSON_…" at bounding box center [79, 142] width 35 height 9
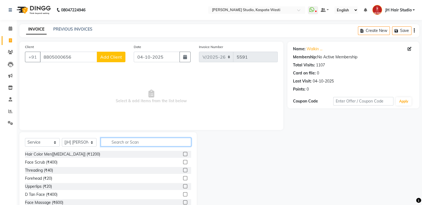
click at [125, 146] on input "text" at bounding box center [146, 142] width 90 height 9
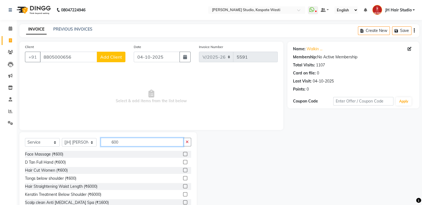
type input "600"
click at [183, 171] on label at bounding box center [185, 170] width 4 height 4
click at [183, 171] on input "checkbox" at bounding box center [185, 170] width 4 height 4
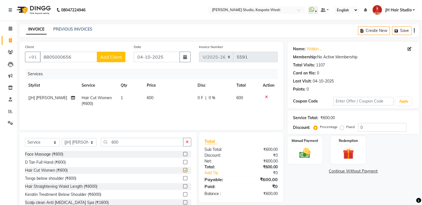
checkbox input "false"
click at [315, 158] on div "Manual Payment" at bounding box center [305, 149] width 36 height 29
click at [335, 171] on span "GPay" at bounding box center [333, 171] width 11 height 6
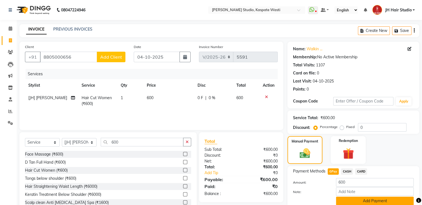
click at [369, 201] on button "Add Payment" at bounding box center [375, 201] width 78 height 9
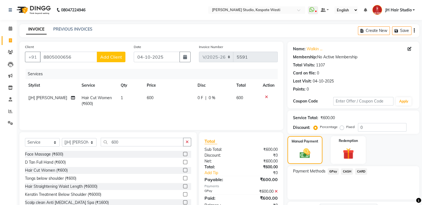
scroll to position [45, 0]
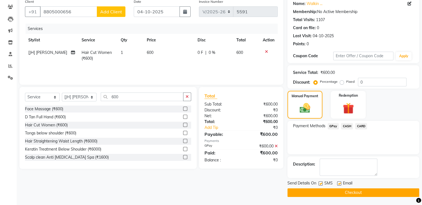
click at [364, 192] on button "Checkout" at bounding box center [354, 192] width 132 height 9
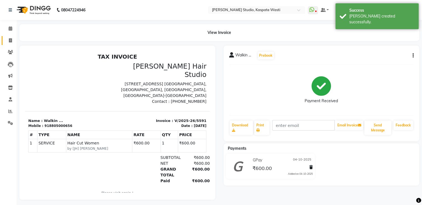
click at [8, 44] on link "Invoice" at bounding box center [8, 40] width 13 height 9
select select "service"
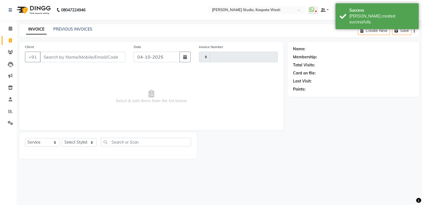
type input "5592"
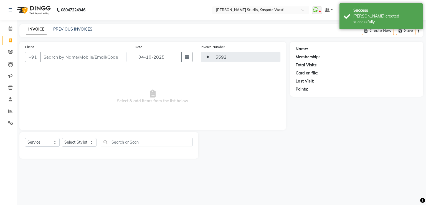
select select "130"
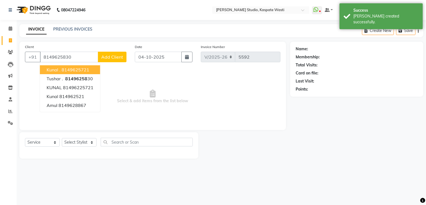
type input "8149625830"
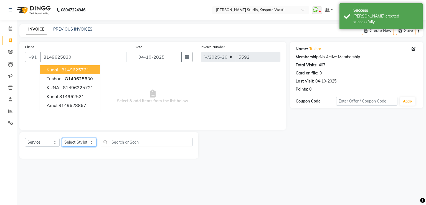
click at [79, 141] on select "Select Stylist [F1] GANESH [F1] [PERSON_NAME] [ F1] RAM [F1]Sanjay [F1][PERSON_…" at bounding box center [79, 142] width 35 height 9
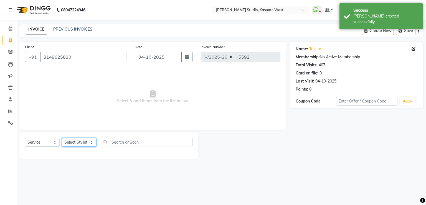
select select "47594"
click at [62, 138] on select "Select Stylist [F1] GANESH [F1] [PERSON_NAME] [ F1] RAM [F1]Sanjay [F1][PERSON_…" at bounding box center [79, 142] width 35 height 9
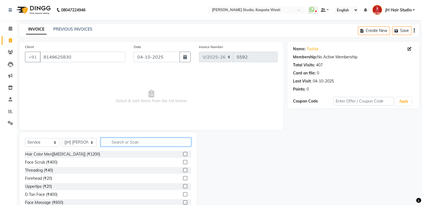
click at [125, 141] on input "text" at bounding box center [146, 142] width 90 height 9
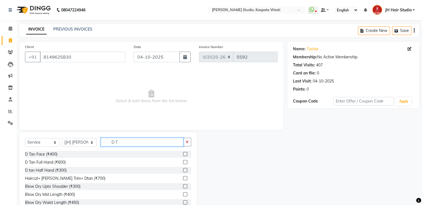
type input "D T"
click at [183, 152] on label at bounding box center [185, 154] width 4 height 4
click at [183, 152] on input "checkbox" at bounding box center [185, 154] width 4 height 4
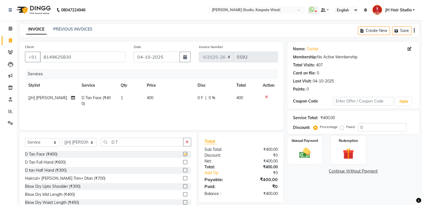
checkbox input "false"
click at [150, 102] on td "400" at bounding box center [169, 101] width 51 height 18
select select "47594"
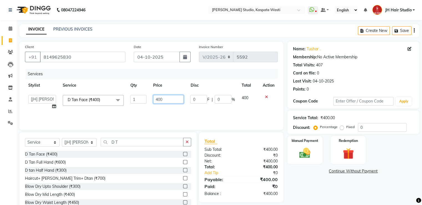
click at [160, 99] on input "400" at bounding box center [168, 99] width 31 height 9
type input "550"
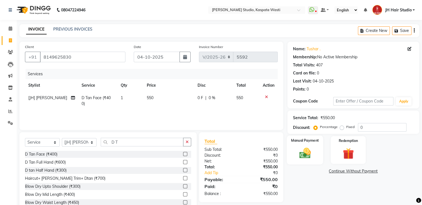
click at [306, 152] on img at bounding box center [305, 153] width 19 height 13
click at [334, 172] on span "GPay" at bounding box center [333, 171] width 11 height 6
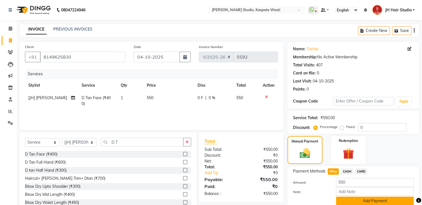
click at [370, 198] on button "Add Payment" at bounding box center [375, 201] width 78 height 9
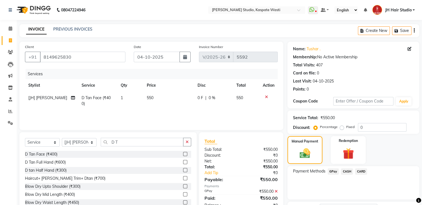
scroll to position [45, 0]
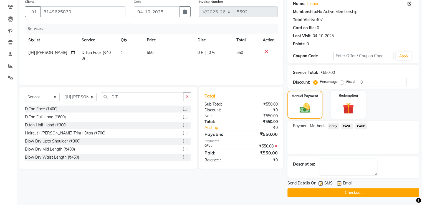
click at [337, 194] on button "Checkout" at bounding box center [354, 192] width 132 height 9
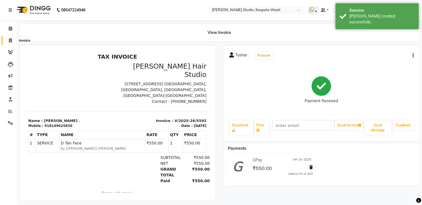
click at [10, 41] on icon at bounding box center [10, 40] width 3 height 4
select select "service"
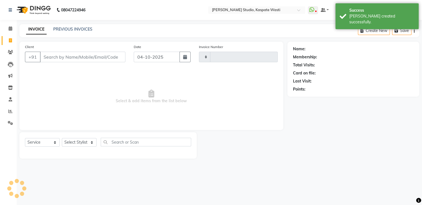
type input "7"
type input "5593"
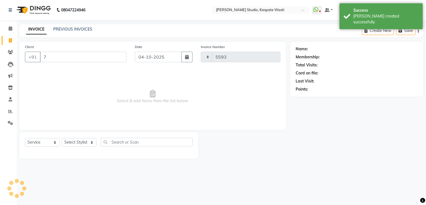
select select "130"
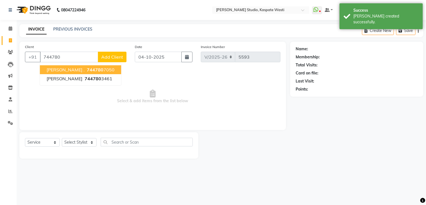
click at [87, 72] on span "744780" at bounding box center [95, 70] width 17 height 6
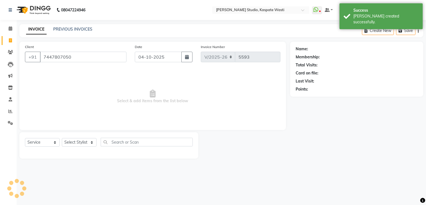
type input "7447807050"
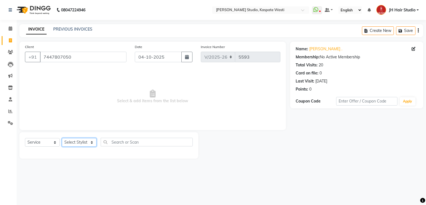
click at [82, 142] on select "Select Stylist [F1] GANESH [F1] [PERSON_NAME] [ F1] RAM [F1]Sanjay [F1][PERSON_…" at bounding box center [79, 142] width 35 height 9
select select "68687"
click at [62, 138] on select "Select Stylist [F1] GANESH [F1] [PERSON_NAME] [ F1] RAM [F1]Sanjay [F1][PERSON_…" at bounding box center [79, 142] width 35 height 9
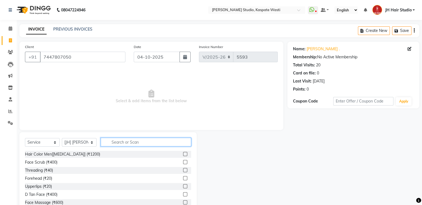
click at [128, 144] on input "text" at bounding box center [146, 142] width 90 height 9
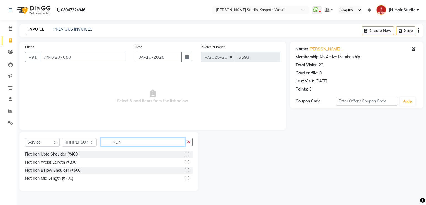
type input "IRON"
click at [187, 170] on label at bounding box center [187, 170] width 4 height 4
click at [187, 170] on input "checkbox" at bounding box center [187, 170] width 4 height 4
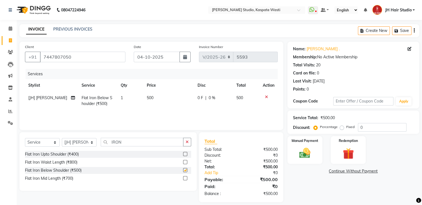
checkbox input "false"
click at [151, 98] on span "500" at bounding box center [150, 97] width 7 height 5
select select "68687"
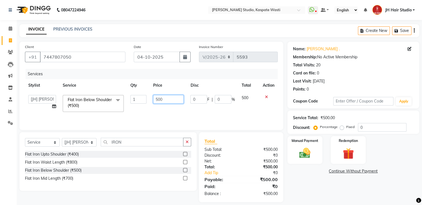
click at [159, 101] on input "500" at bounding box center [168, 99] width 31 height 9
type input "350"
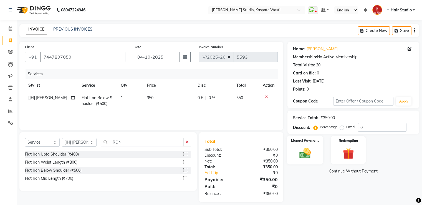
click at [311, 149] on img at bounding box center [305, 153] width 19 height 13
click at [333, 172] on span "GPay" at bounding box center [333, 171] width 11 height 6
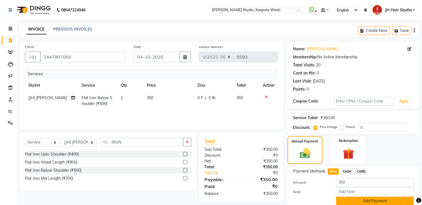
click at [356, 198] on button "Add Payment" at bounding box center [375, 201] width 78 height 9
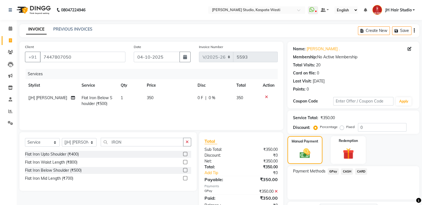
scroll to position [45, 0]
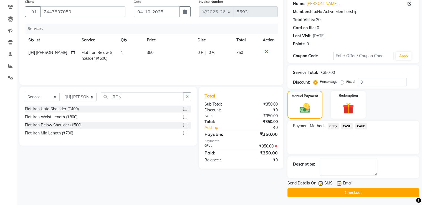
click at [353, 190] on button "Checkout" at bounding box center [354, 192] width 132 height 9
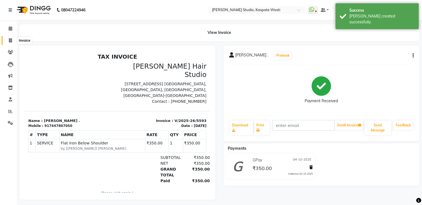
click at [7, 38] on span at bounding box center [11, 40] width 10 height 6
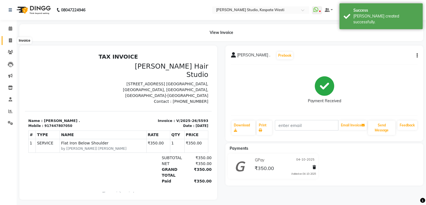
select select "130"
select select "service"
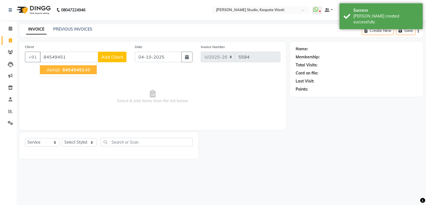
click at [64, 69] on span "84549451" at bounding box center [73, 70] width 22 height 6
type input "8454945148"
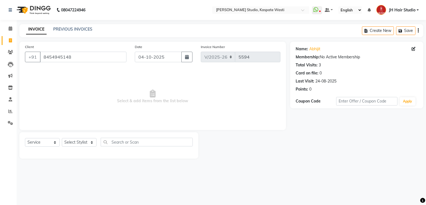
click at [73, 138] on div "Select Service Product Membership Package Voucher Prepaid Gift Card Select Styl…" at bounding box center [109, 144] width 168 height 13
click at [80, 143] on select "Select Stylist [F1] GANESH [F1] [PERSON_NAME] [ F1] RAM [F1]Sanjay [F1][PERSON_…" at bounding box center [79, 142] width 35 height 9
select select "68687"
click at [62, 138] on select "Select Stylist [F1] GANESH [F1] [PERSON_NAME] [ F1] RAM [F1]Sanjay [F1][PERSON_…" at bounding box center [79, 142] width 35 height 9
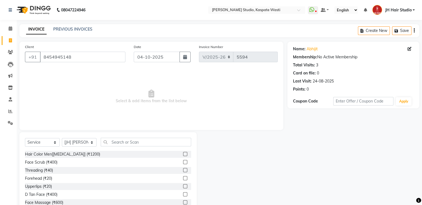
click at [129, 147] on div "Select Service Product Membership Package Voucher Prepaid Gift Card Select Styl…" at bounding box center [108, 144] width 166 height 13
click at [137, 143] on input "text" at bounding box center [146, 142] width 90 height 9
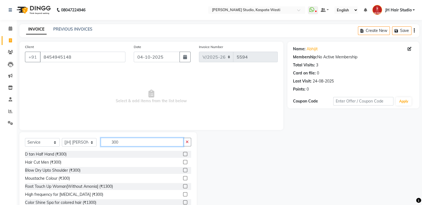
type input "300"
click at [183, 162] on label at bounding box center [185, 162] width 4 height 4
click at [183, 162] on input "checkbox" at bounding box center [185, 162] width 4 height 4
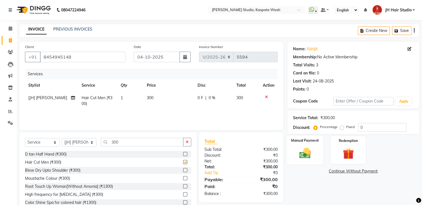
checkbox input "false"
click at [300, 152] on img at bounding box center [305, 153] width 19 height 13
click at [361, 171] on span "CARD" at bounding box center [361, 171] width 12 height 6
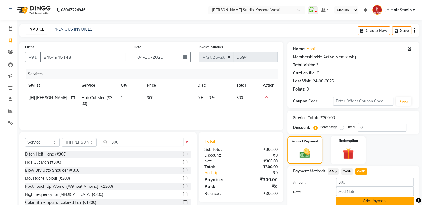
click at [372, 202] on button "Add Payment" at bounding box center [375, 201] width 78 height 9
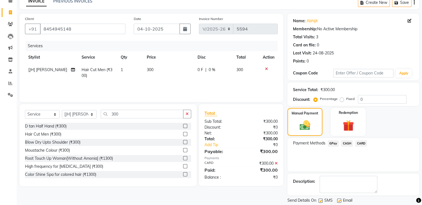
scroll to position [45, 0]
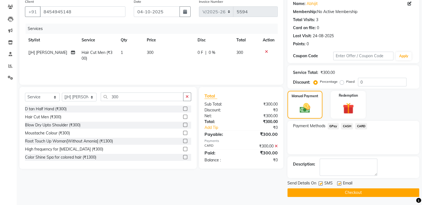
click at [354, 190] on button "Checkout" at bounding box center [354, 192] width 132 height 9
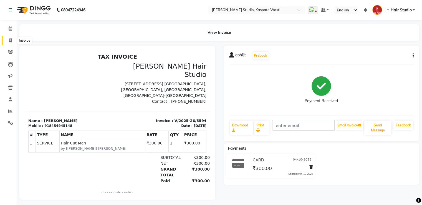
click at [9, 40] on icon at bounding box center [10, 40] width 3 height 4
select select "service"
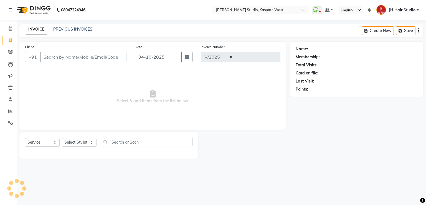
select select "130"
type input "5595"
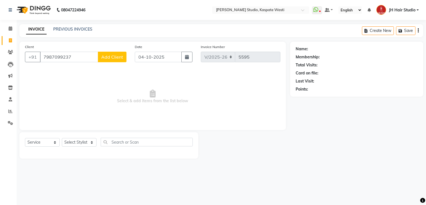
type input "7987099237"
click at [107, 56] on span "Add Client" at bounding box center [112, 57] width 22 height 6
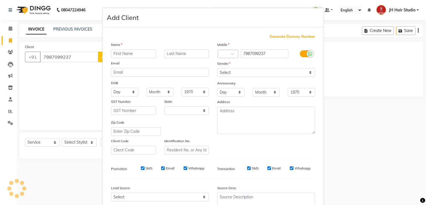
select select "22"
click at [107, 56] on div at bounding box center [133, 53] width 53 height 9
click at [121, 52] on input "text" at bounding box center [133, 53] width 45 height 9
type input "j"
type input "Juhi"
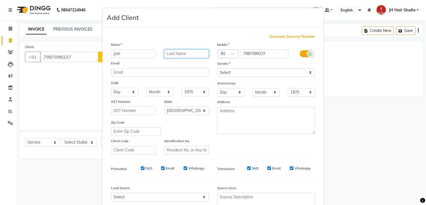
click at [173, 55] on input "text" at bounding box center [186, 53] width 45 height 9
type input "[HX-091]"
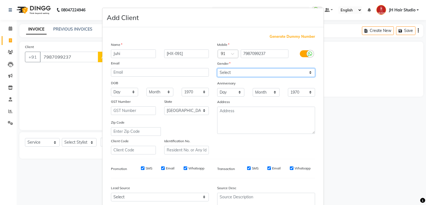
click at [229, 71] on select "Select [DEMOGRAPHIC_DATA] [DEMOGRAPHIC_DATA] Other Prefer Not To Say" at bounding box center [266, 72] width 98 height 9
select select "[DEMOGRAPHIC_DATA]"
click at [217, 69] on select "Select [DEMOGRAPHIC_DATA] [DEMOGRAPHIC_DATA] Other Prefer Not To Say" at bounding box center [266, 72] width 98 height 9
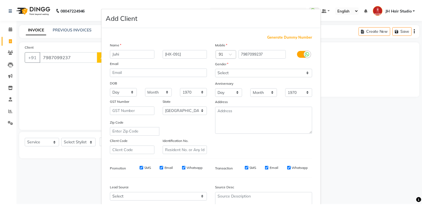
scroll to position [54, 0]
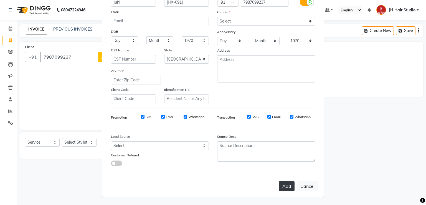
click at [281, 183] on button "Add" at bounding box center [287, 186] width 16 height 10
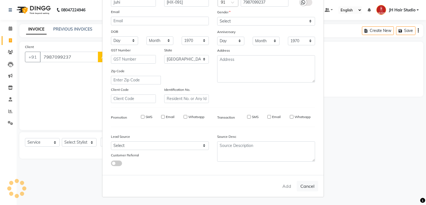
select select
select select "null"
select select
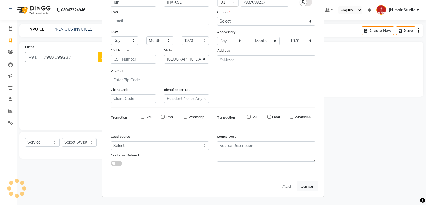
select select
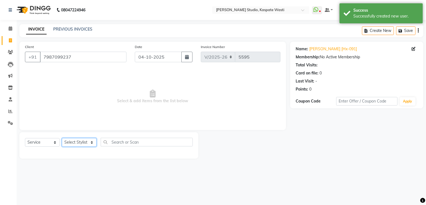
click at [80, 140] on select "Select Stylist [F1] GANESH [F1] [PERSON_NAME] [ F1] RAM [F1]Sanjay [F1][PERSON_…" at bounding box center [79, 142] width 35 height 9
click at [62, 138] on select "Select Stylist [F1] GANESH [F1] [PERSON_NAME] [ F1] RAM [F1]Sanjay [F1][PERSON_…" at bounding box center [79, 142] width 35 height 9
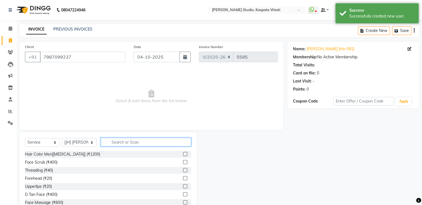
click at [127, 144] on input "text" at bounding box center [146, 142] width 90 height 9
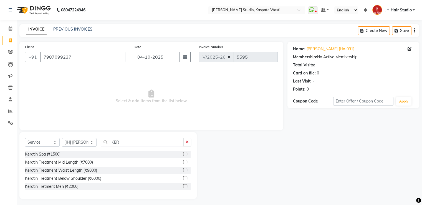
click at [186, 154] on label at bounding box center [185, 154] width 4 height 4
click at [186, 154] on input "checkbox" at bounding box center [185, 154] width 4 height 4
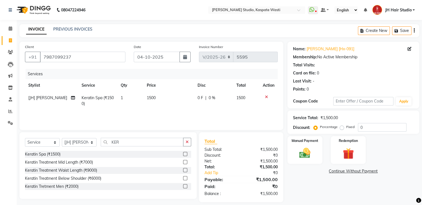
click at [150, 97] on span "1500" at bounding box center [151, 97] width 9 height 5
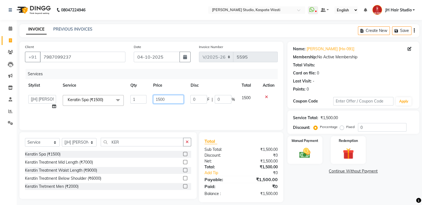
click at [159, 101] on input "1500" at bounding box center [168, 99] width 31 height 9
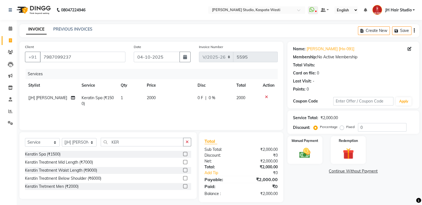
click at [221, 102] on td "0 F | 0 %" at bounding box center [213, 101] width 39 height 18
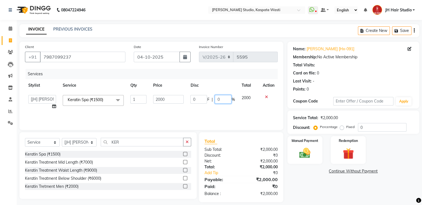
click at [221, 102] on input "0" at bounding box center [223, 99] width 17 height 9
click at [217, 100] on input "0" at bounding box center [223, 99] width 17 height 9
click at [116, 142] on input "KER" at bounding box center [142, 142] width 83 height 9
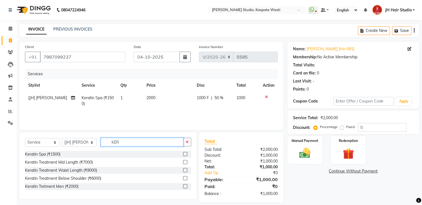
click at [116, 142] on input "KER" at bounding box center [142, 142] width 83 height 9
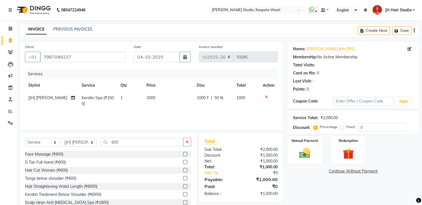
click at [183, 169] on label at bounding box center [185, 170] width 4 height 4
click at [183, 169] on input "checkbox" at bounding box center [185, 170] width 4 height 4
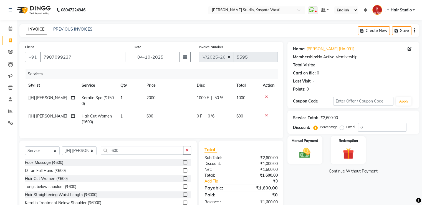
click at [148, 115] on span "600" at bounding box center [149, 116] width 7 height 5
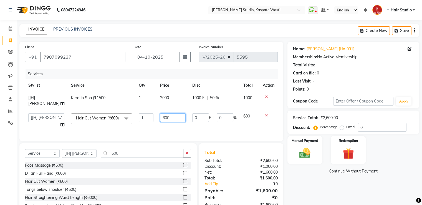
click at [160, 113] on input "600" at bounding box center [173, 117] width 26 height 9
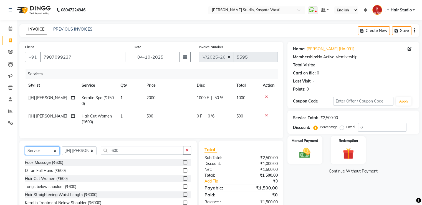
click at [39, 154] on select "Select Service Product Membership Package Voucher Prepaid Gift Card" at bounding box center [42, 150] width 35 height 9
click at [25, 151] on select "Select Service Product Membership Package Voucher Prepaid Gift Card" at bounding box center [42, 150] width 35 height 9
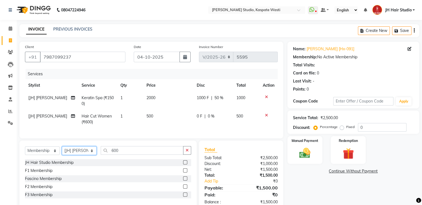
click at [80, 155] on select "Select Stylist [F1] GANESH [F1] [PERSON_NAME] [ F1] RAM [F1]Sanjay [F1][PERSON_…" at bounding box center [79, 150] width 35 height 9
click at [62, 151] on select "Select Stylist [F1] GANESH [F1] [PERSON_NAME] [ F1] RAM [F1]Sanjay [F1][PERSON_…" at bounding box center [79, 150] width 35 height 9
click at [186, 164] on label at bounding box center [185, 162] width 4 height 4
click at [186, 164] on input "checkbox" at bounding box center [185, 163] width 4 height 4
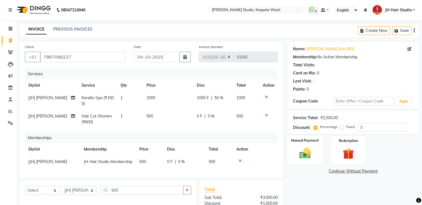
click at [310, 153] on img at bounding box center [305, 153] width 19 height 13
click at [333, 174] on span "GPay" at bounding box center [333, 171] width 11 height 6
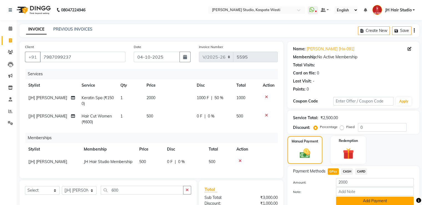
click at [354, 200] on button "Add Payment" at bounding box center [375, 201] width 78 height 9
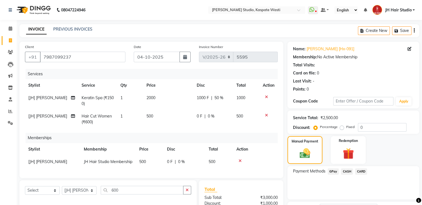
scroll to position [70, 0]
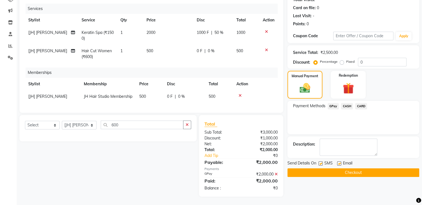
click at [346, 168] on button "Checkout" at bounding box center [354, 172] width 132 height 9
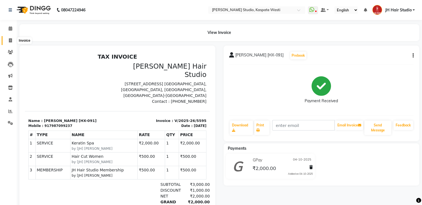
click at [7, 39] on span at bounding box center [11, 40] width 10 height 6
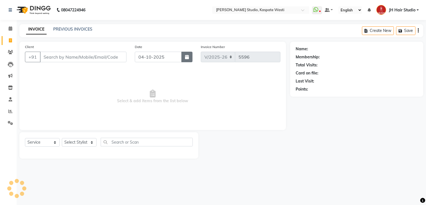
click at [185, 59] on button "button" at bounding box center [187, 57] width 11 height 11
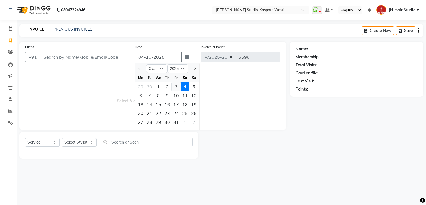
click at [178, 86] on div "3" at bounding box center [176, 86] width 9 height 9
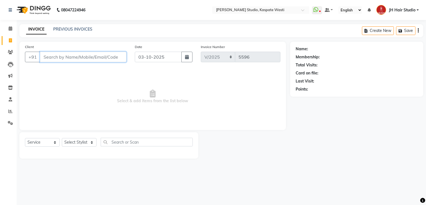
click at [89, 57] on input "Client" at bounding box center [83, 57] width 87 height 11
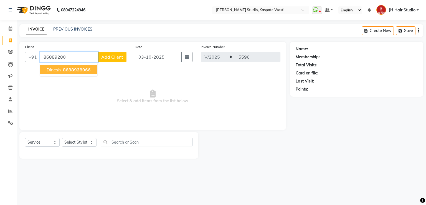
click at [76, 71] on span "86889280" at bounding box center [74, 70] width 22 height 6
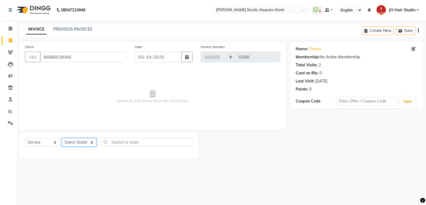
click at [66, 142] on select "Select Stylist [F1] GANESH [F1] [PERSON_NAME] [ F1] RAM [F1]Sanjay [F1][PERSON_…" at bounding box center [79, 142] width 35 height 9
click at [62, 138] on select "Select Stylist [F1] GANESH [F1] [PERSON_NAME] [ F1] RAM [F1]Sanjay [F1][PERSON_…" at bounding box center [79, 142] width 35 height 9
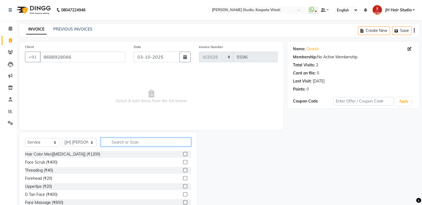
click at [132, 141] on input "text" at bounding box center [146, 142] width 90 height 9
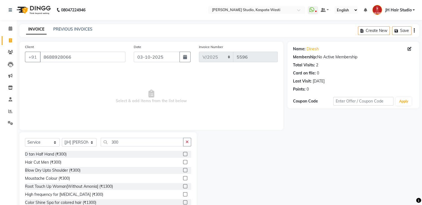
click at [183, 162] on label at bounding box center [185, 162] width 4 height 4
click at [183, 162] on input "checkbox" at bounding box center [185, 162] width 4 height 4
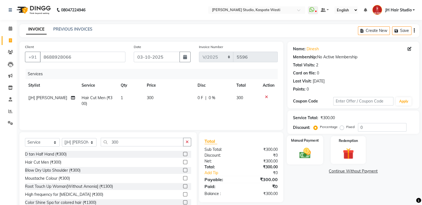
click at [304, 150] on img at bounding box center [305, 153] width 19 height 13
click at [362, 171] on span "CARD" at bounding box center [361, 171] width 12 height 6
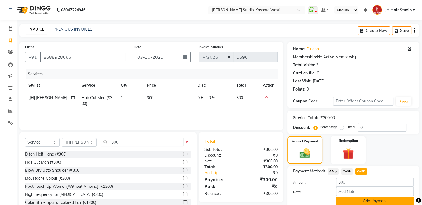
click at [369, 202] on button "Add Payment" at bounding box center [375, 201] width 78 height 9
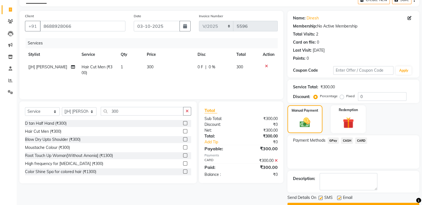
scroll to position [45, 0]
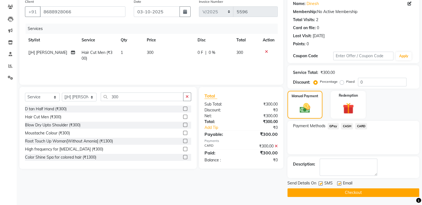
click at [364, 193] on button "Checkout" at bounding box center [354, 192] width 132 height 9
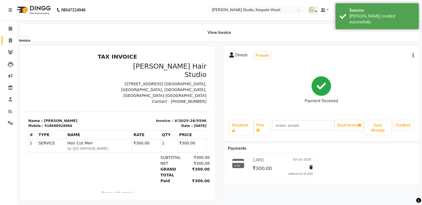
click at [10, 42] on icon at bounding box center [10, 40] width 3 height 4
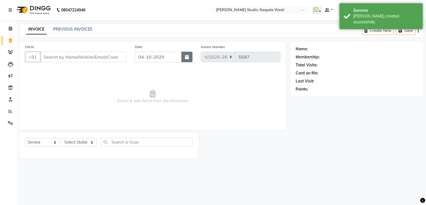
click at [190, 58] on button "button" at bounding box center [187, 57] width 11 height 11
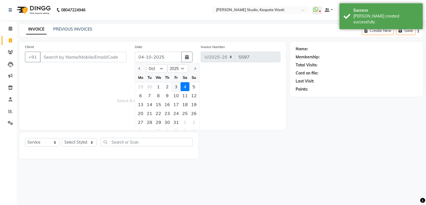
click at [176, 87] on div "3" at bounding box center [176, 86] width 9 height 9
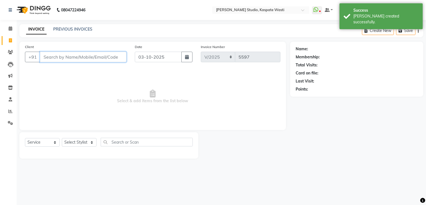
click at [76, 56] on input "Client" at bounding box center [83, 57] width 87 height 11
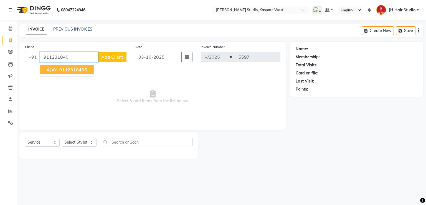
click at [74, 68] on span "911231840" at bounding box center [71, 70] width 25 height 6
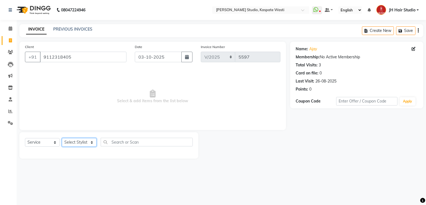
click at [76, 144] on select "Select Stylist [F1] GANESH [F1] [PERSON_NAME] [ F1] RAM [F1]Sanjay [F1][PERSON_…" at bounding box center [79, 142] width 35 height 9
click at [62, 138] on select "Select Stylist [F1] GANESH [F1] [PERSON_NAME] [ F1] RAM [F1]Sanjay [F1][PERSON_…" at bounding box center [79, 142] width 35 height 9
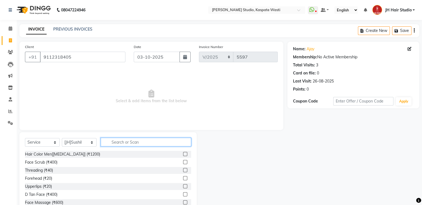
click at [115, 140] on input "text" at bounding box center [146, 142] width 90 height 9
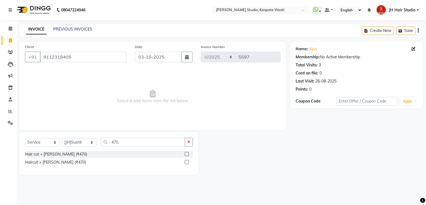
click at [187, 163] on label at bounding box center [187, 162] width 4 height 4
click at [187, 163] on input "checkbox" at bounding box center [187, 162] width 4 height 4
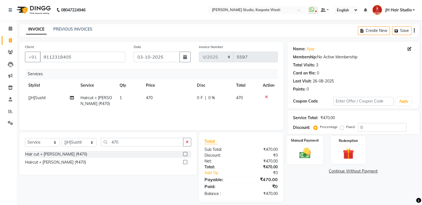
click at [307, 144] on div "Manual Payment" at bounding box center [305, 149] width 36 height 29
click at [337, 171] on span "GPay" at bounding box center [333, 171] width 11 height 6
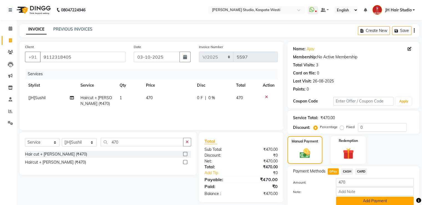
click at [375, 198] on button "Add Payment" at bounding box center [375, 201] width 78 height 9
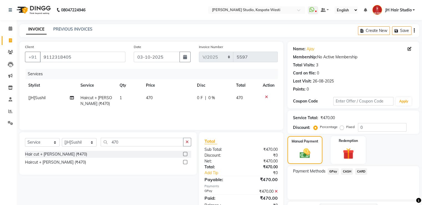
scroll to position [45, 0]
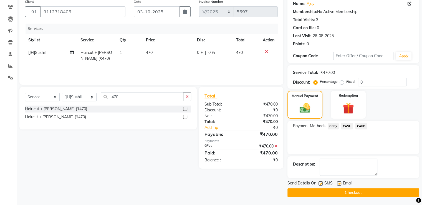
click at [344, 188] on button "Checkout" at bounding box center [354, 192] width 132 height 9
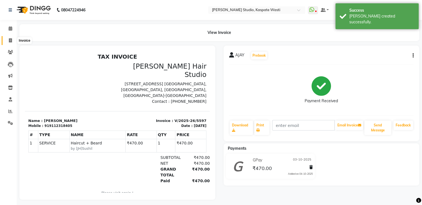
click at [10, 38] on span at bounding box center [11, 40] width 10 height 6
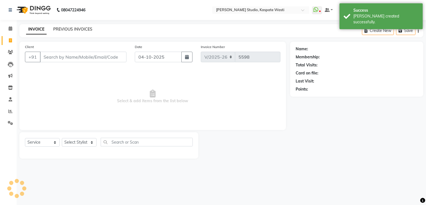
click at [73, 29] on link "PREVIOUS INVOICES" at bounding box center [72, 29] width 39 height 5
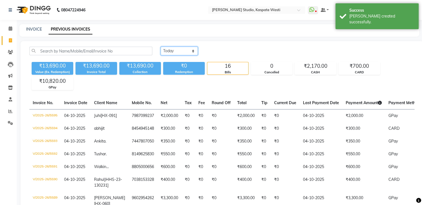
click at [169, 49] on select "[DATE] [DATE] Custom Range" at bounding box center [179, 51] width 37 height 9
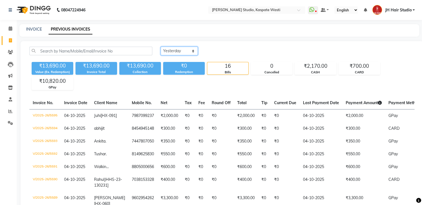
click at [161, 47] on select "[DATE] [DATE] Custom Range" at bounding box center [179, 51] width 37 height 9
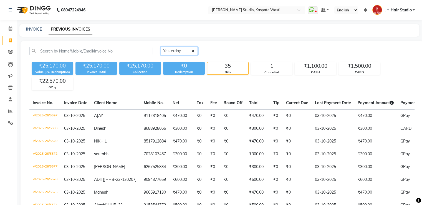
click at [167, 50] on select "[DATE] [DATE] Custom Range" at bounding box center [179, 51] width 37 height 9
click at [161, 47] on select "[DATE] [DATE] Custom Range" at bounding box center [179, 51] width 37 height 9
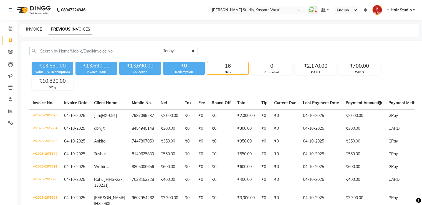
click at [33, 30] on link "INVOICE" at bounding box center [34, 29] width 16 height 5
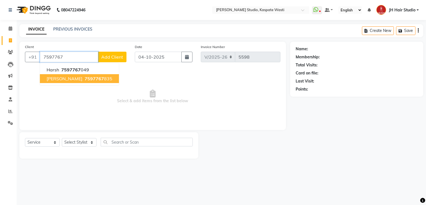
click at [85, 78] on span "7597767" at bounding box center [94, 79] width 19 height 6
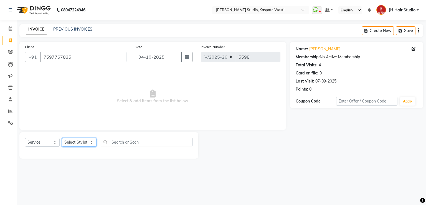
click at [71, 144] on select "Select Stylist [F1] GANESH [F1] [PERSON_NAME] [ F1] RAM [F1]Sanjay [F1][PERSON_…" at bounding box center [79, 142] width 35 height 9
click at [62, 138] on select "Select Stylist [F1] GANESH [F1] [PERSON_NAME] [ F1] RAM [F1]Sanjay [F1][PERSON_…" at bounding box center [79, 142] width 35 height 9
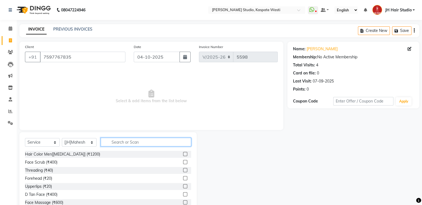
click at [140, 144] on input "text" at bounding box center [146, 142] width 90 height 9
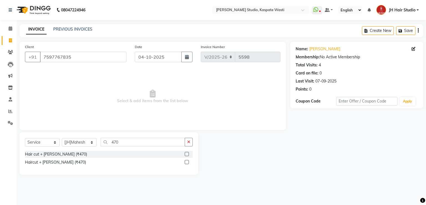
click at [185, 155] on label at bounding box center [187, 154] width 4 height 4
click at [185, 155] on input "checkbox" at bounding box center [187, 154] width 4 height 4
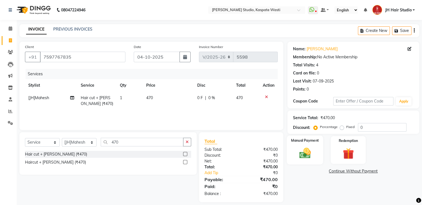
click at [302, 153] on img at bounding box center [305, 153] width 19 height 13
click at [333, 171] on span "GPay" at bounding box center [333, 171] width 11 height 6
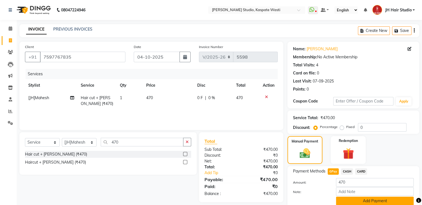
click at [356, 199] on button "Add Payment" at bounding box center [375, 201] width 78 height 9
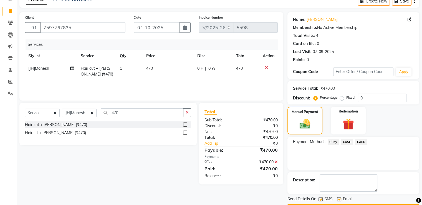
scroll to position [45, 0]
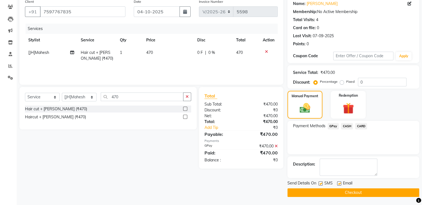
click at [359, 193] on button "Checkout" at bounding box center [354, 192] width 132 height 9
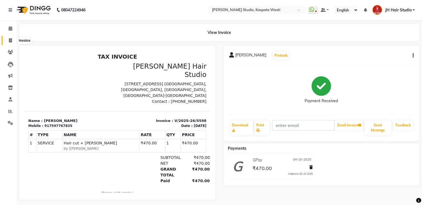
click at [7, 38] on span at bounding box center [11, 40] width 10 height 6
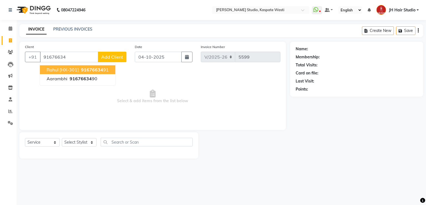
click at [78, 69] on span "Rahul [HX-301]" at bounding box center [63, 70] width 32 height 6
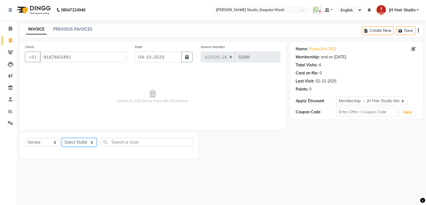
click at [81, 144] on select "Select Stylist [F1] GANESH [F1] [PERSON_NAME] [ F1] RAM [F1]Sanjay [F1][PERSON_…" at bounding box center [79, 142] width 35 height 9
click at [62, 138] on select "Select Stylist [F1] GANESH [F1] [PERSON_NAME] [ F1] RAM [F1]Sanjay [F1][PERSON_…" at bounding box center [79, 142] width 35 height 9
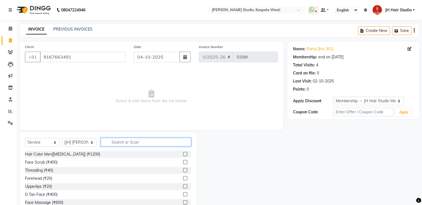
click at [123, 145] on input "text" at bounding box center [146, 142] width 90 height 9
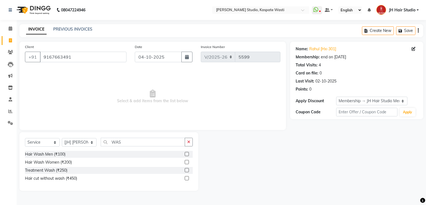
click at [187, 163] on label at bounding box center [187, 162] width 4 height 4
click at [187, 163] on input "checkbox" at bounding box center [187, 162] width 4 height 4
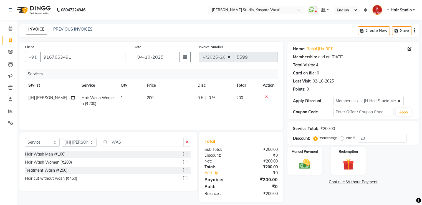
click at [148, 99] on span "200" at bounding box center [150, 97] width 7 height 5
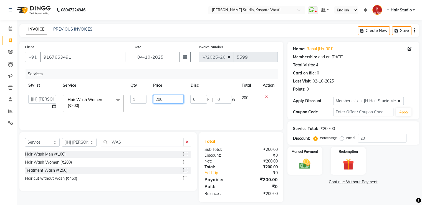
click at [159, 100] on input "200" at bounding box center [168, 99] width 31 height 9
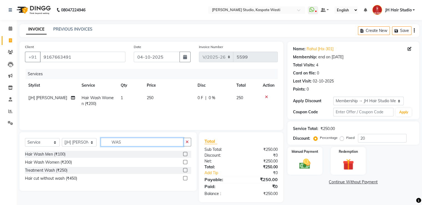
click at [119, 144] on input "WAS" at bounding box center [142, 142] width 83 height 9
click at [185, 169] on label at bounding box center [185, 170] width 4 height 4
click at [185, 169] on input "checkbox" at bounding box center [185, 170] width 4 height 4
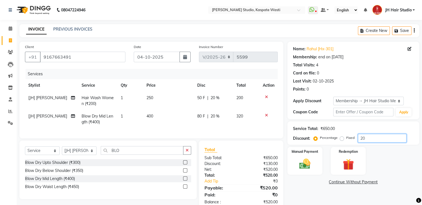
click at [362, 139] on input "20" at bounding box center [382, 138] width 49 height 9
click at [147, 115] on span "400" at bounding box center [150, 116] width 7 height 5
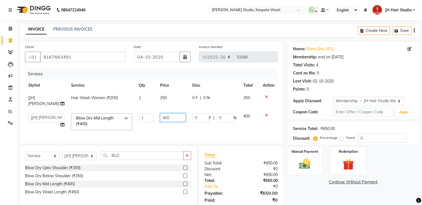
click at [164, 119] on input "400" at bounding box center [173, 117] width 26 height 9
click at [165, 124] on td "350" at bounding box center [173, 122] width 32 height 24
click at [299, 162] on img at bounding box center [305, 163] width 19 height 13
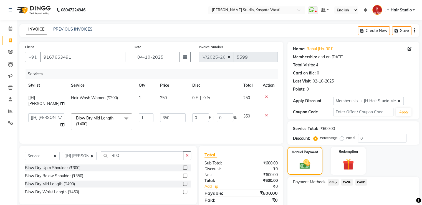
click at [332, 183] on span "GPay" at bounding box center [333, 182] width 11 height 6
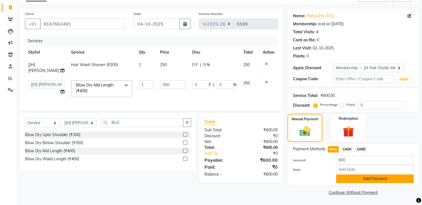
click at [371, 174] on button "Add Payment" at bounding box center [375, 178] width 78 height 9
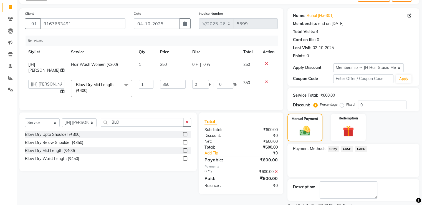
scroll to position [56, 0]
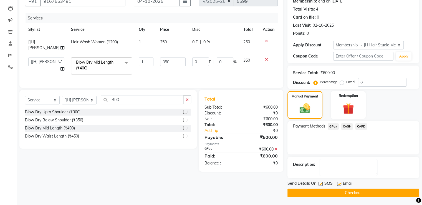
click at [351, 190] on button "Checkout" at bounding box center [354, 192] width 132 height 9
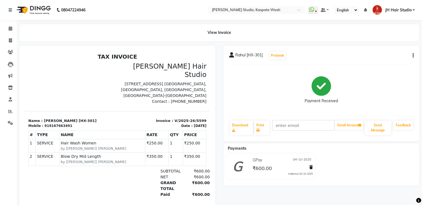
click at [153, 31] on div "View Invoice" at bounding box center [219, 32] width 400 height 17
click at [9, 41] on icon at bounding box center [10, 40] width 3 height 4
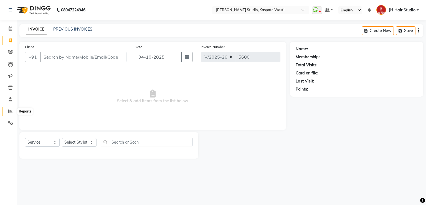
click at [12, 109] on span at bounding box center [11, 111] width 10 height 6
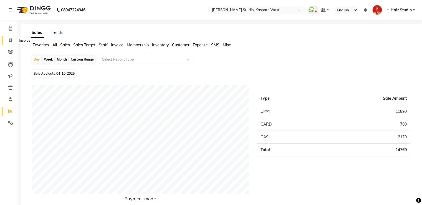
click at [8, 41] on span at bounding box center [11, 40] width 10 height 6
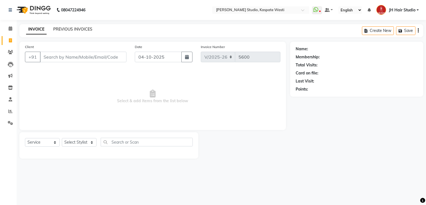
click at [69, 29] on link "PREVIOUS INVOICES" at bounding box center [72, 29] width 39 height 5
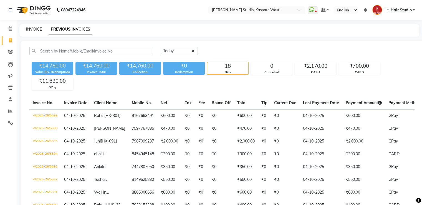
click at [31, 31] on link "INVOICE" at bounding box center [34, 29] width 16 height 5
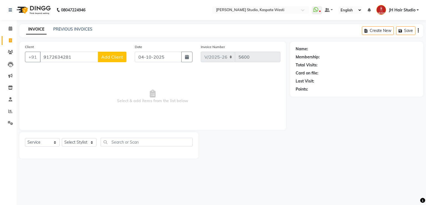
click at [108, 52] on button "Add Client" at bounding box center [112, 57] width 29 height 11
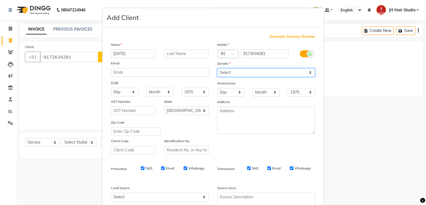
click at [251, 73] on select "Select [DEMOGRAPHIC_DATA] [DEMOGRAPHIC_DATA] Other Prefer Not To Say" at bounding box center [266, 72] width 98 height 9
click at [217, 69] on select "Select [DEMOGRAPHIC_DATA] [DEMOGRAPHIC_DATA] Other Prefer Not To Say" at bounding box center [266, 72] width 98 height 9
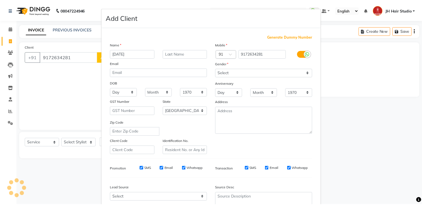
scroll to position [54, 0]
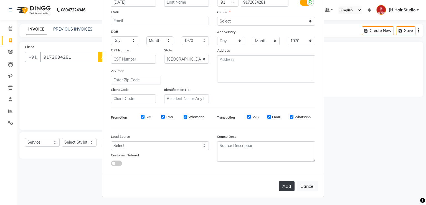
click at [282, 187] on button "Add" at bounding box center [287, 186] width 16 height 10
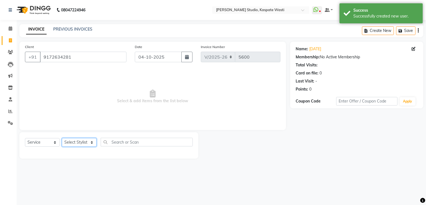
click at [83, 142] on select "Select Stylist [F1] GANESH [F1] [PERSON_NAME] [ F1] RAM [F1]Sanjay [F1][PERSON_…" at bounding box center [79, 142] width 35 height 9
click at [62, 138] on select "Select Stylist [F1] GANESH [F1] [PERSON_NAME] [ F1] RAM [F1]Sanjay [F1][PERSON_…" at bounding box center [79, 142] width 35 height 9
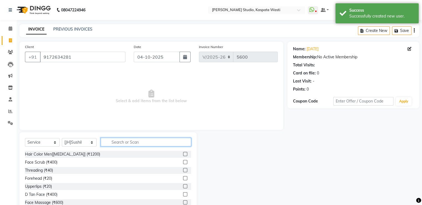
click at [133, 146] on input "text" at bounding box center [146, 142] width 90 height 9
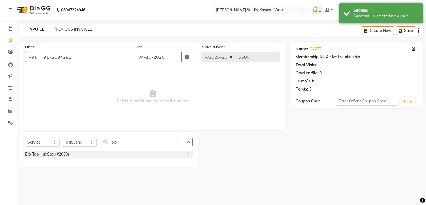
click at [188, 154] on label at bounding box center [187, 154] width 4 height 4
click at [188, 154] on input "checkbox" at bounding box center [187, 154] width 4 height 4
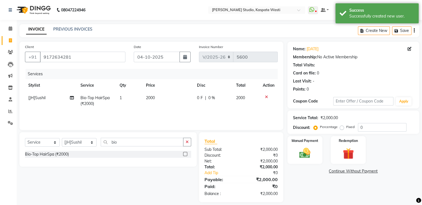
click at [150, 99] on span "2000" at bounding box center [150, 97] width 9 height 5
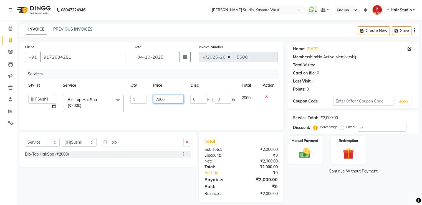
click at [159, 100] on input "2000" at bounding box center [168, 99] width 31 height 9
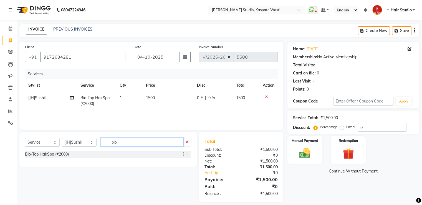
click at [114, 141] on input "bio" at bounding box center [142, 142] width 83 height 9
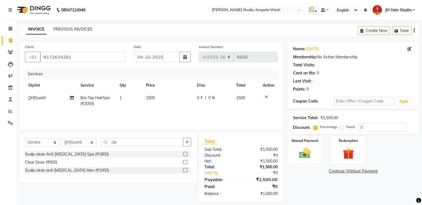
click at [186, 162] on label at bounding box center [185, 162] width 4 height 4
click at [186, 162] on input "checkbox" at bounding box center [185, 162] width 4 height 4
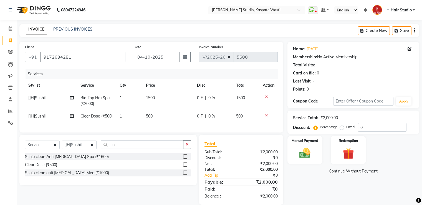
click at [149, 119] on td "500" at bounding box center [168, 116] width 51 height 12
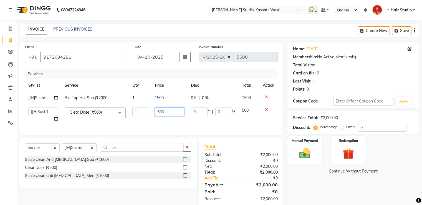
click at [160, 115] on input "500" at bounding box center [169, 111] width 29 height 9
click at [163, 122] on td "600" at bounding box center [170, 114] width 36 height 21
click at [299, 156] on img at bounding box center [305, 153] width 19 height 13
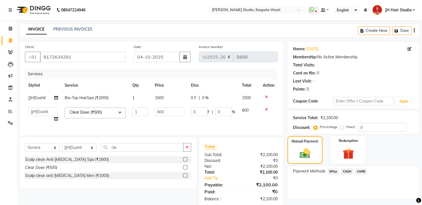
click at [331, 171] on span "GPay" at bounding box center [333, 171] width 11 height 6
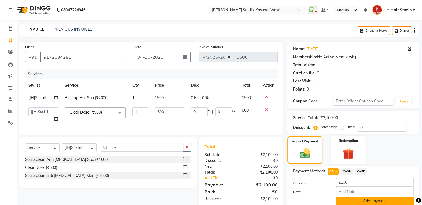
click at [363, 200] on button "Add Payment" at bounding box center [375, 201] width 78 height 9
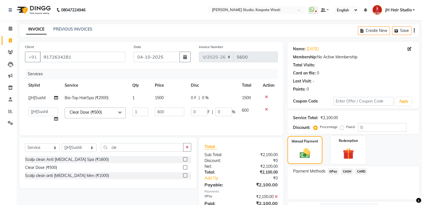
scroll to position [45, 0]
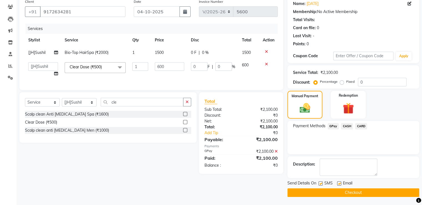
click at [353, 191] on button "Checkout" at bounding box center [354, 192] width 132 height 9
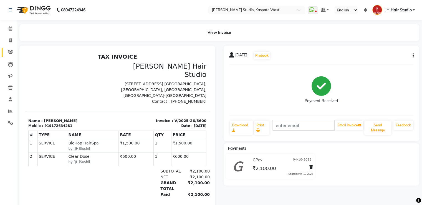
click at [11, 48] on link "Clients" at bounding box center [8, 52] width 13 height 9
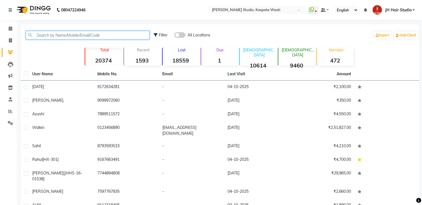
click at [56, 35] on input "text" at bounding box center [88, 35] width 124 height 9
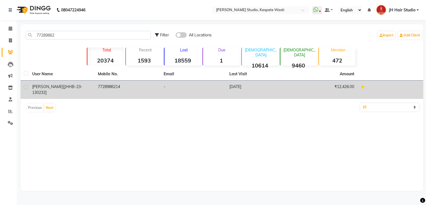
click at [133, 85] on td "7728986214" at bounding box center [128, 90] width 66 height 18
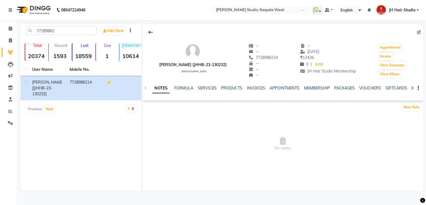
click at [205, 107] on div "New Note" at bounding box center [283, 108] width 281 height 11
click at [386, 56] on button "Invoice" at bounding box center [386, 56] width 14 height 8
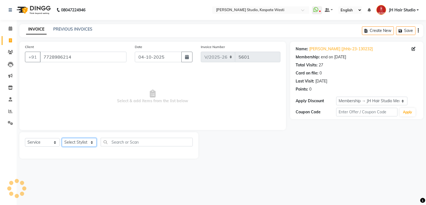
click at [76, 143] on select "Select Stylist [F1] GANESH [F1] [PERSON_NAME] [ F1] RAM [F1]Sanjay [F1][PERSON_…" at bounding box center [79, 142] width 35 height 9
click at [62, 138] on select "Select Stylist [F1] GANESH [F1] [PERSON_NAME] [ F1] RAM [F1]Sanjay [F1][PERSON_…" at bounding box center [79, 142] width 35 height 9
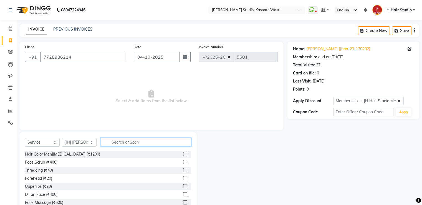
click at [123, 142] on input "text" at bounding box center [146, 142] width 90 height 9
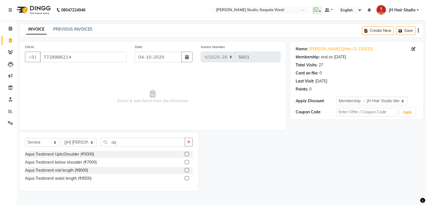
click at [185, 170] on label at bounding box center [187, 170] width 4 height 4
click at [185, 170] on input "checkbox" at bounding box center [187, 170] width 4 height 4
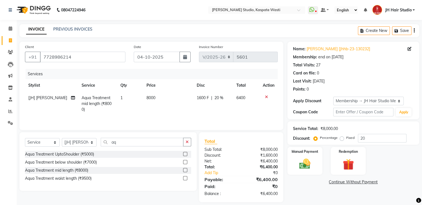
click at [151, 101] on td "8000" at bounding box center [168, 104] width 51 height 24
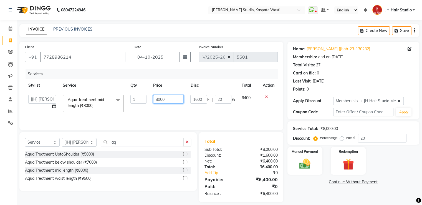
click at [159, 99] on input "8000" at bounding box center [168, 99] width 31 height 9
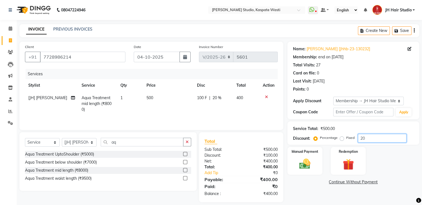
click at [362, 137] on input "20" at bounding box center [382, 138] width 49 height 9
click at [311, 160] on img at bounding box center [305, 163] width 19 height 13
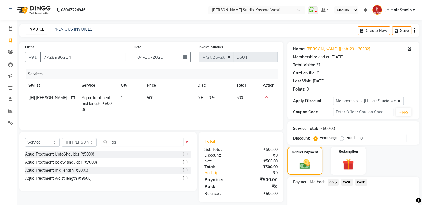
click at [329, 181] on span "GPay" at bounding box center [333, 182] width 11 height 6
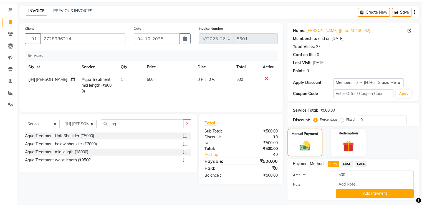
scroll to position [33, 0]
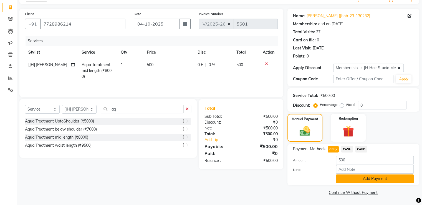
click at [356, 178] on button "Add Payment" at bounding box center [375, 178] width 78 height 9
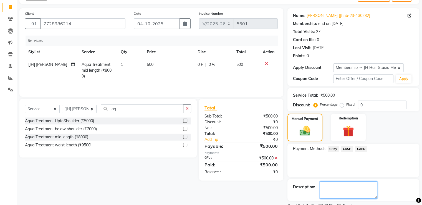
click at [331, 185] on textarea at bounding box center [349, 189] width 58 height 17
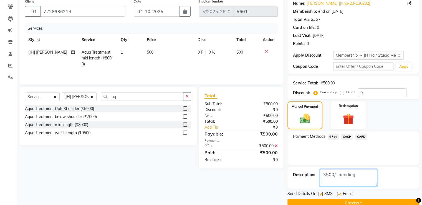
scroll to position [56, 0]
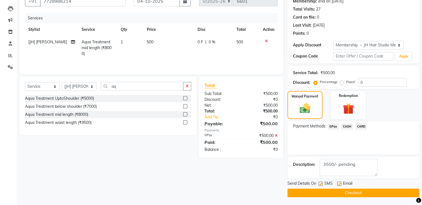
click at [352, 193] on button "Checkout" at bounding box center [354, 192] width 132 height 9
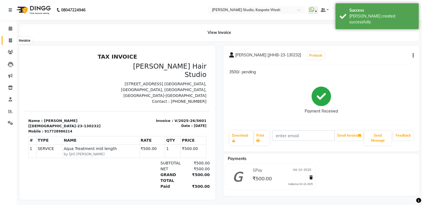
click at [9, 41] on icon at bounding box center [10, 40] width 3 height 4
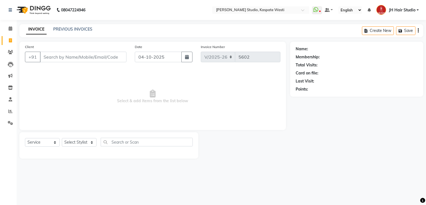
click at [213, 163] on main "INVOICE PREVIOUS INVOICES Create New Save Client +91 Date [DATE] Invoice Number…" at bounding box center [222, 95] width 410 height 143
